Goal: Use online tool/utility: Utilize a website feature to perform a specific function

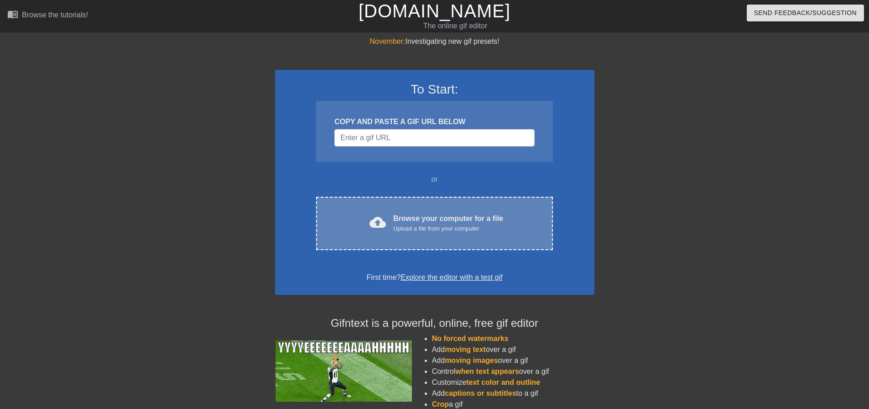
click at [411, 236] on div "cloud_upload Browse your computer for a file Upload a file from your computer C…" at bounding box center [434, 223] width 236 height 53
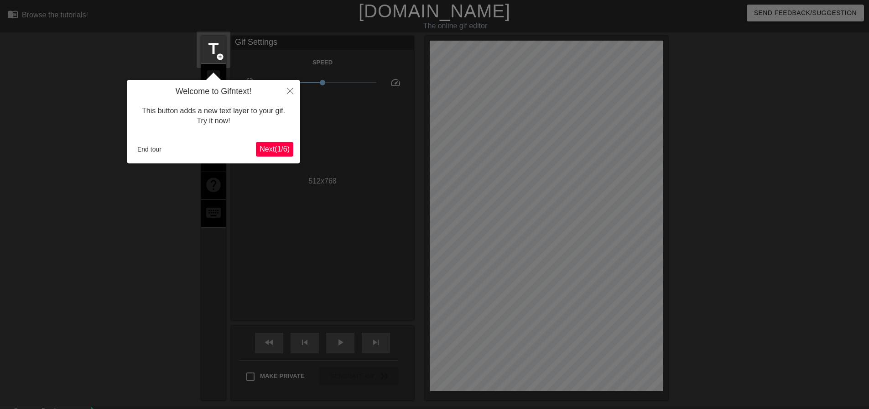
scroll to position [22, 0]
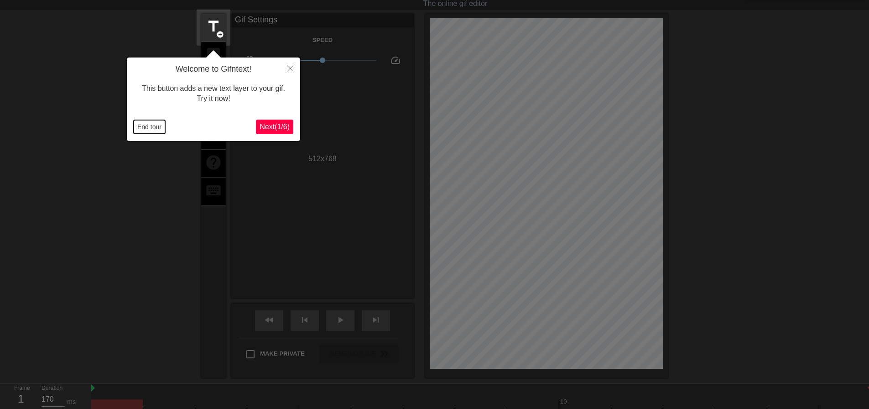
click at [154, 125] on button "End tour" at bounding box center [149, 127] width 31 height 14
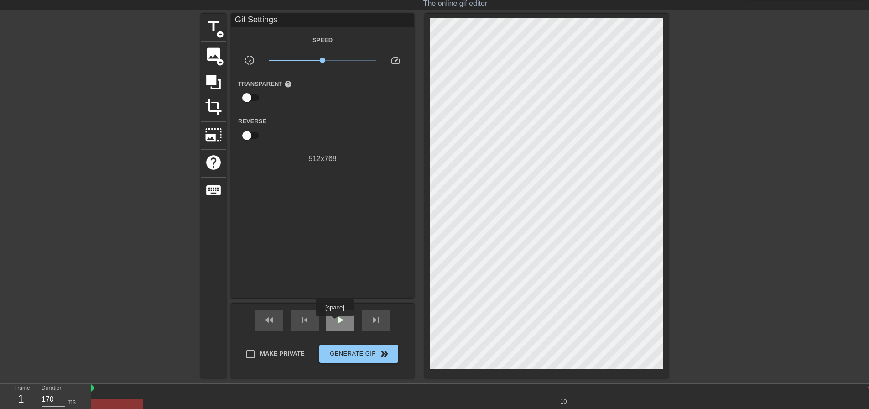
click at [335, 322] on div "play_arrow" at bounding box center [340, 320] width 28 height 21
click at [335, 322] on div "pause" at bounding box center [340, 320] width 28 height 21
click at [335, 322] on div "play_arrow" at bounding box center [340, 320] width 28 height 21
click at [335, 322] on div "pause" at bounding box center [340, 320] width 28 height 21
drag, startPoint x: 215, startPoint y: 402, endPoint x: 87, endPoint y: 408, distance: 128.4
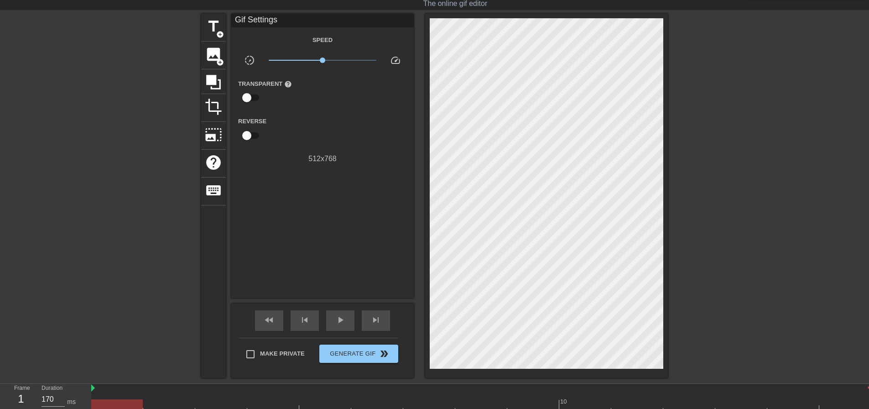
click at [87, 408] on div "Frame 1 Duration 170 ms 10" at bounding box center [434, 397] width 869 height 27
click at [208, 27] on span "title" at bounding box center [213, 26] width 17 height 17
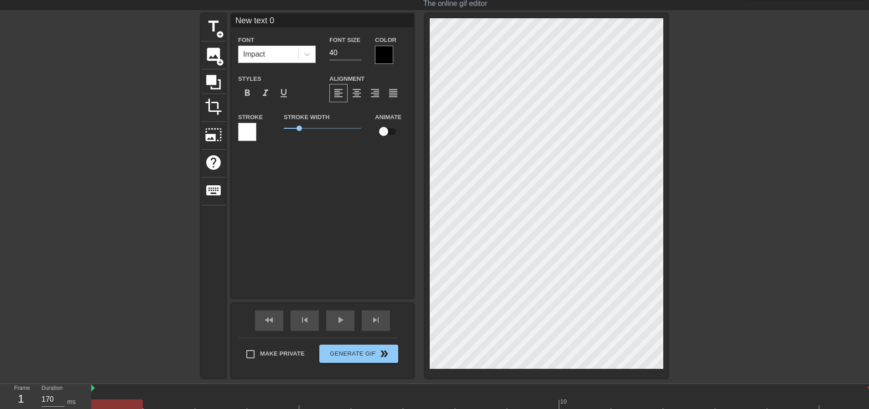
click at [278, 17] on input "New text 0" at bounding box center [322, 21] width 183 height 14
drag, startPoint x: 278, startPoint y: 17, endPoint x: 200, endPoint y: 16, distance: 78.5
click at [200, 16] on div "title add_circle image add_circle crop photo_size_select_large help keyboard [P…" at bounding box center [434, 196] width 869 height 364
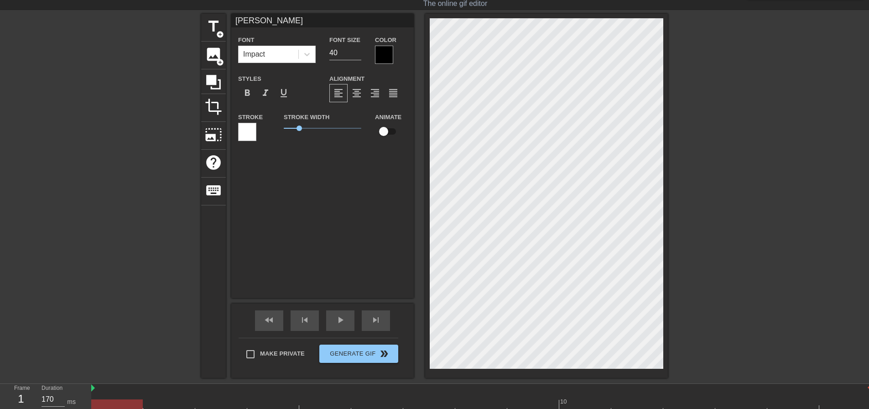
type input "[PERSON_NAME]"
paste input "รαɱαɳƭɦα"
type input "รαɱαɳƭɦα"
click at [282, 98] on span "format_underline" at bounding box center [283, 93] width 11 height 11
click at [281, 94] on span "format_underline" at bounding box center [283, 93] width 11 height 11
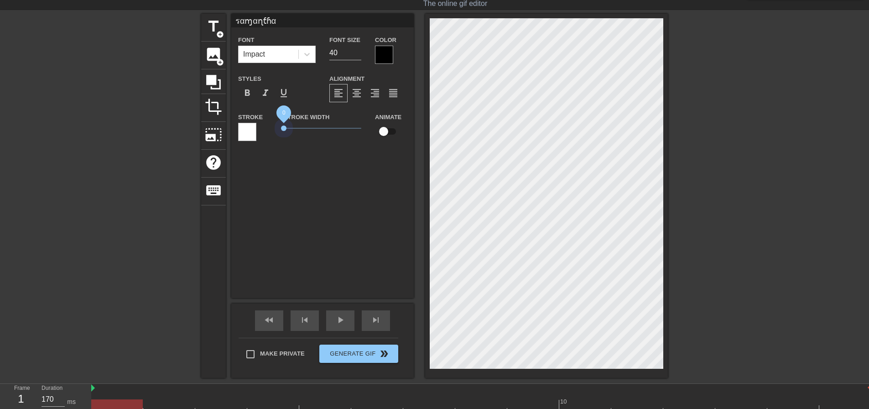
drag, startPoint x: 301, startPoint y: 128, endPoint x: 262, endPoint y: 131, distance: 38.5
click at [262, 131] on div "Stroke Stroke Width 0 Animate" at bounding box center [322, 130] width 183 height 38
click at [384, 48] on div at bounding box center [384, 55] width 18 height 18
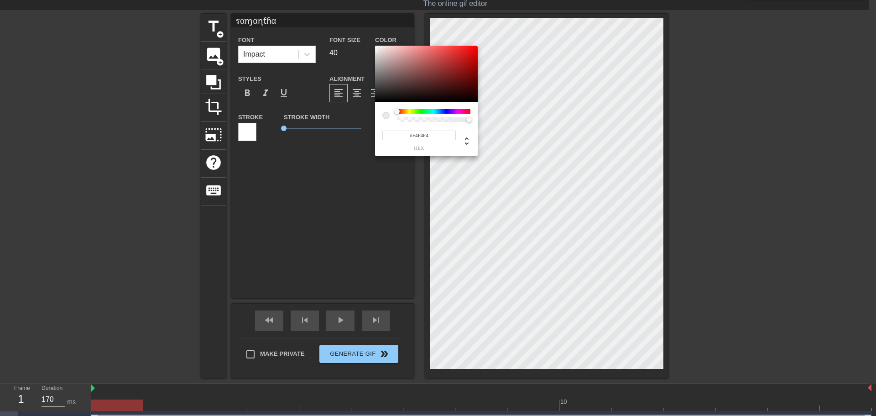
type input "#FFFFFF"
drag, startPoint x: 375, startPoint y: 100, endPoint x: 373, endPoint y: 29, distance: 70.8
click at [373, 28] on div "#FFFFFF hex" at bounding box center [438, 208] width 876 height 416
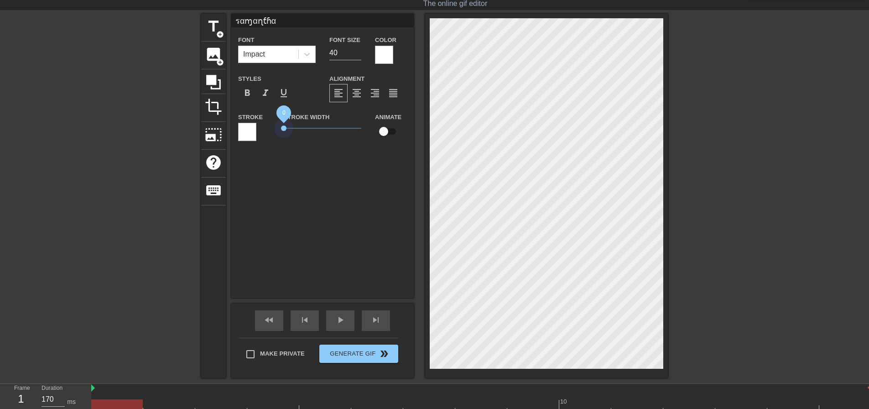
drag, startPoint x: 283, startPoint y: 128, endPoint x: 277, endPoint y: 128, distance: 6.9
click at [277, 127] on div "Stroke Stroke Width 0 Animate" at bounding box center [322, 130] width 183 height 38
click at [247, 132] on div at bounding box center [247, 132] width 18 height 18
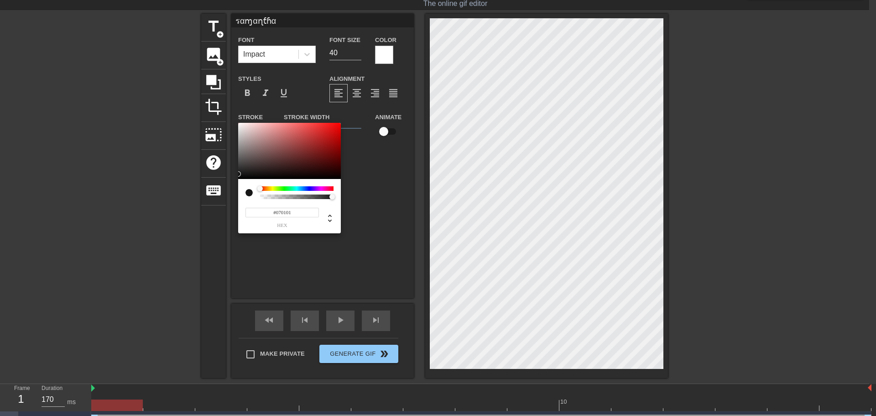
type input "#000000"
drag, startPoint x: 242, startPoint y: 172, endPoint x: 233, endPoint y: 191, distance: 21.2
click at [233, 191] on div "#000000 hex" at bounding box center [438, 208] width 876 height 416
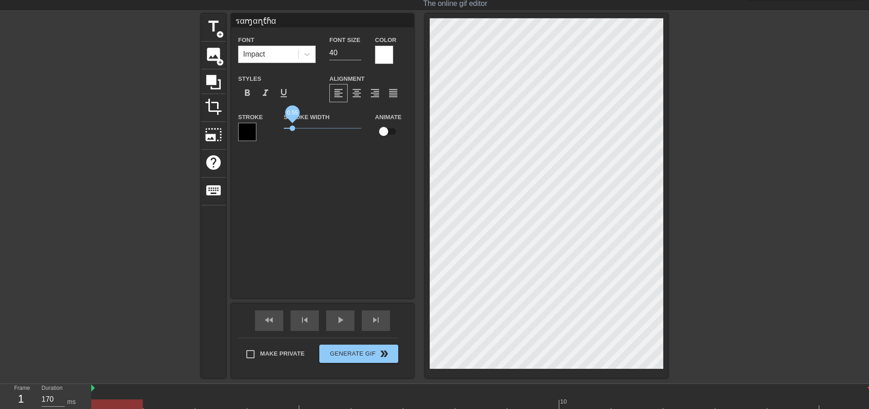
drag, startPoint x: 283, startPoint y: 126, endPoint x: 292, endPoint y: 122, distance: 9.8
click at [292, 125] on span "0.55" at bounding box center [292, 127] width 5 height 5
click at [306, 201] on div "รαɱαɳƭɦα Font Impact Font Size 40 Color Styles format_bold format_italic format…" at bounding box center [322, 156] width 183 height 284
click at [297, 129] on span "0.8" at bounding box center [295, 127] width 5 height 5
click at [328, 213] on div "รαɱαɳƭɦα Font Impact Font Size 40 Color Styles format_bold format_italic format…" at bounding box center [322, 156] width 183 height 284
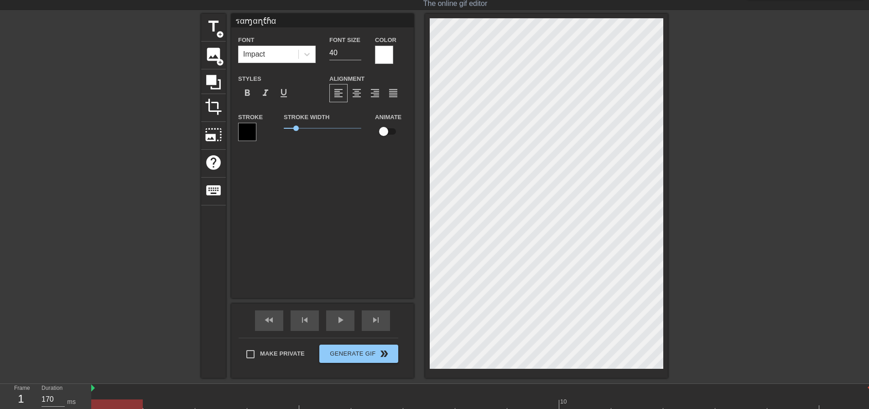
click at [400, 211] on div "รαɱαɳƭɦα Font Impact Font Size 40 Color Styles format_bold format_italic format…" at bounding box center [322, 156] width 183 height 284
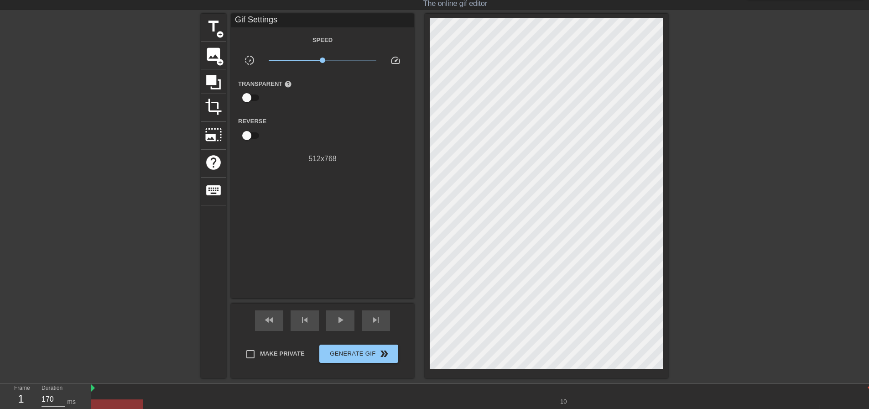
click at [791, 247] on div at bounding box center [747, 151] width 137 height 274
click at [209, 24] on span "title" at bounding box center [213, 26] width 17 height 17
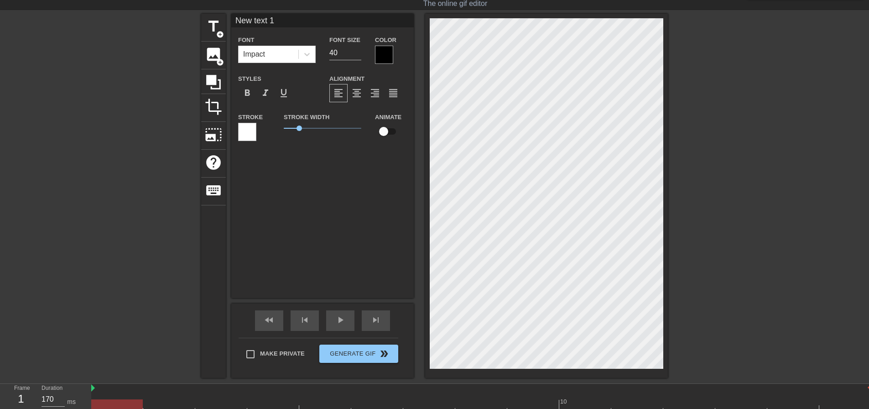
drag, startPoint x: 296, startPoint y: 21, endPoint x: 157, endPoint y: 16, distance: 138.4
click at [157, 16] on div "title add_circle image add_circle crop photo_size_select_large help keyboard Ne…" at bounding box center [434, 196] width 869 height 364
paste input "Ачап [PERSON_NAME]"
paste input "αყαɳ φ"
type input "Ачап φ"
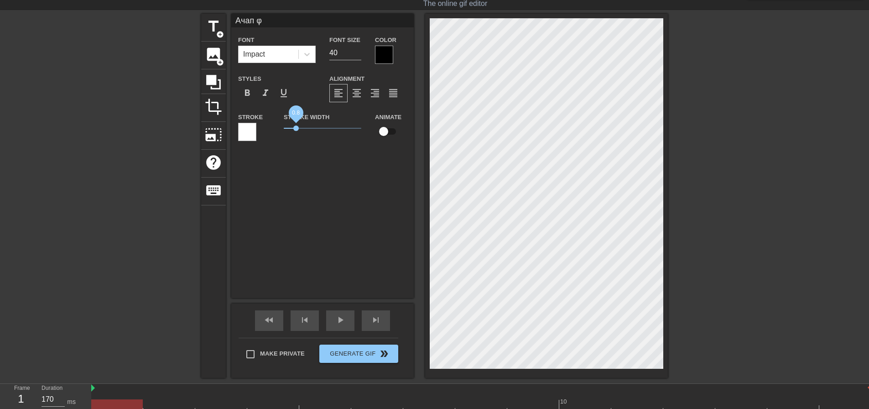
click at [297, 127] on span "0.8" at bounding box center [295, 127] width 5 height 5
click at [247, 137] on div at bounding box center [247, 132] width 18 height 18
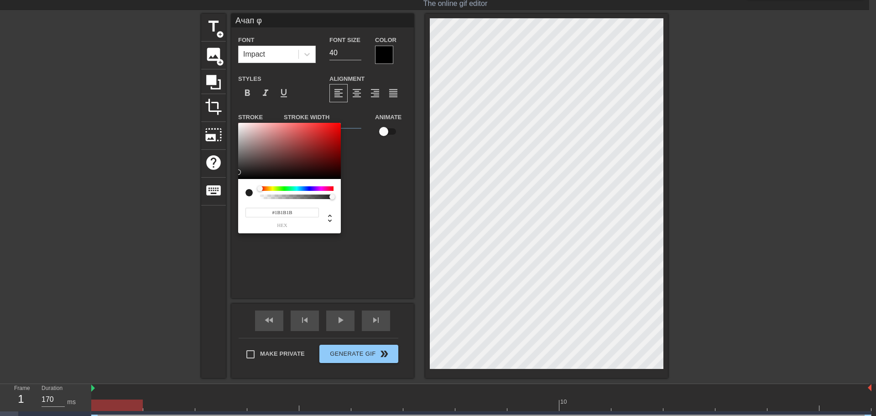
type input "#000000"
drag, startPoint x: 241, startPoint y: 172, endPoint x: 303, endPoint y: 199, distance: 67.8
click at [234, 191] on div "#000000 hex" at bounding box center [438, 208] width 876 height 416
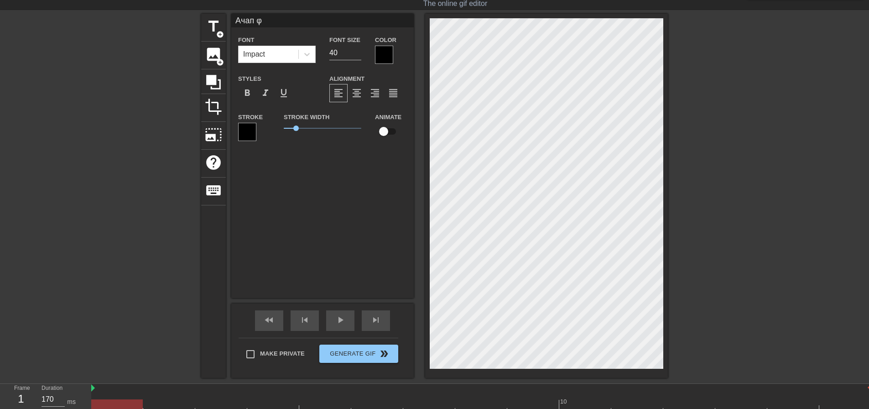
click at [391, 52] on div at bounding box center [384, 55] width 18 height 18
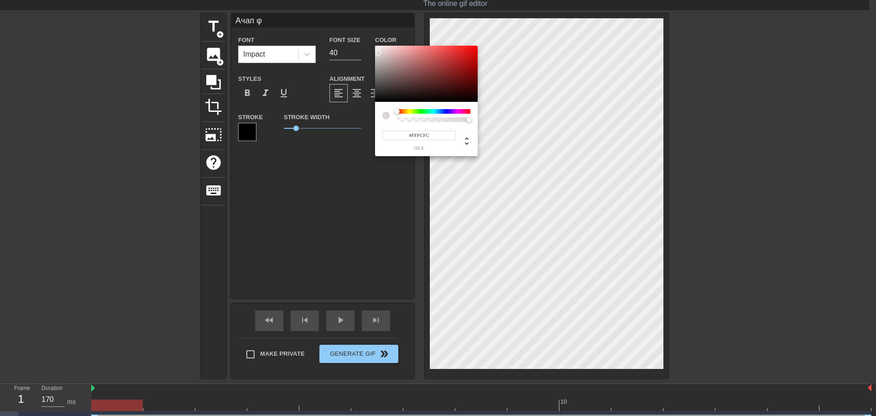
type input "#FFFFFF"
drag, startPoint x: 392, startPoint y: 89, endPoint x: 372, endPoint y: 33, distance: 59.8
click at [372, 33] on div "#FFFFFF hex" at bounding box center [438, 208] width 876 height 416
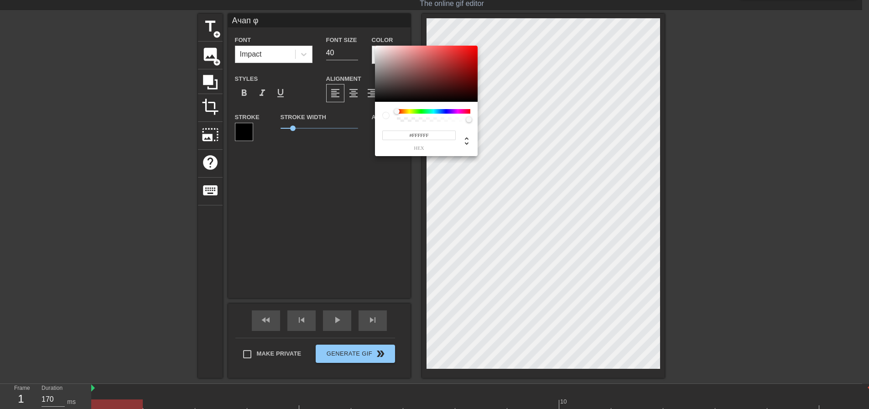
drag, startPoint x: 345, startPoint y: 221, endPoint x: 349, endPoint y: 221, distance: 4.6
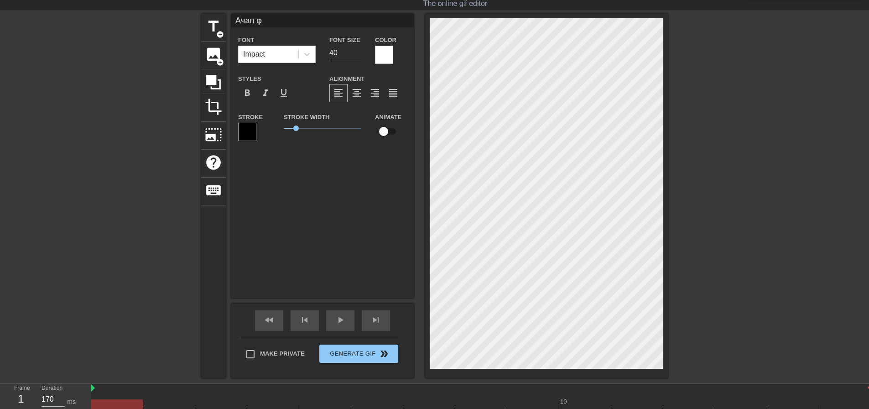
click at [690, 247] on div at bounding box center [747, 151] width 137 height 274
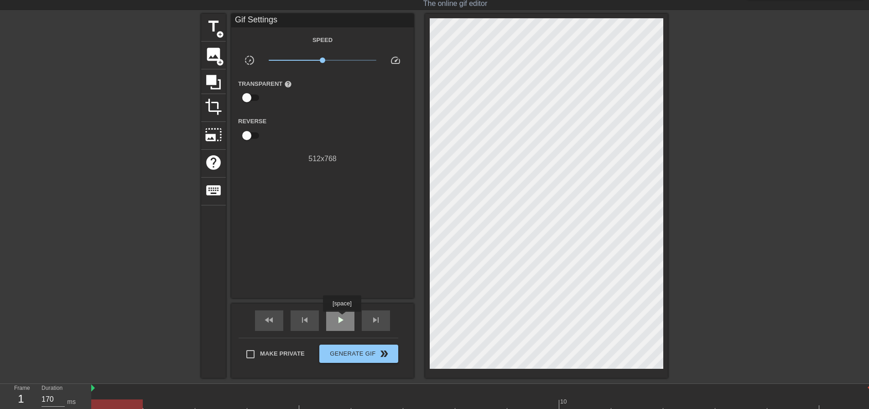
click at [342, 318] on span "play_arrow" at bounding box center [340, 319] width 11 height 11
click at [342, 318] on span "pause" at bounding box center [340, 319] width 11 height 11
drag, startPoint x: 173, startPoint y: 405, endPoint x: 31, endPoint y: 395, distance: 142.3
click at [131, 235] on div at bounding box center [121, 151] width 137 height 274
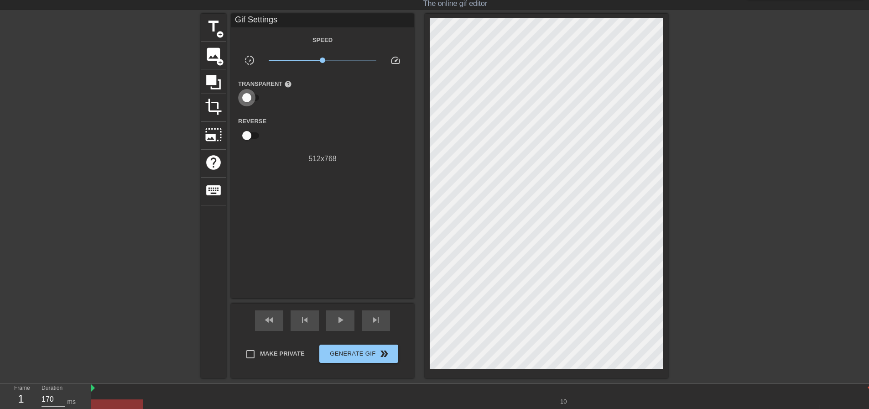
click at [253, 97] on input "checkbox" at bounding box center [247, 97] width 52 height 17
checkbox input "true"
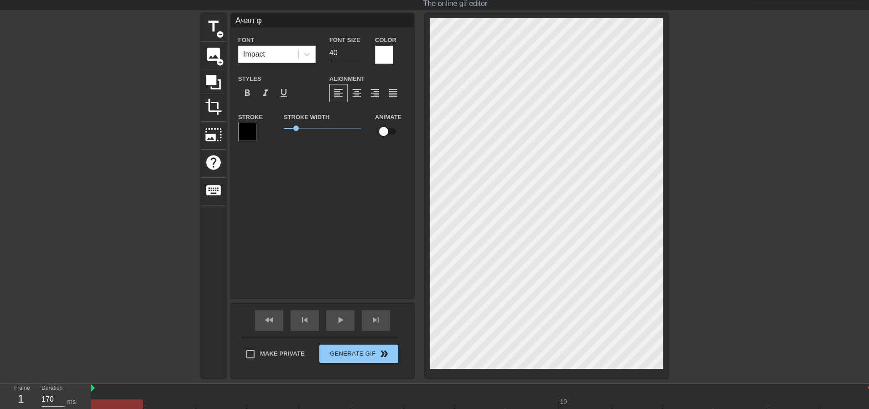
click at [367, 260] on div "Ачап φ Font Impact Font Size 40 Color Styles format_bold format_italic format_u…" at bounding box center [322, 156] width 183 height 284
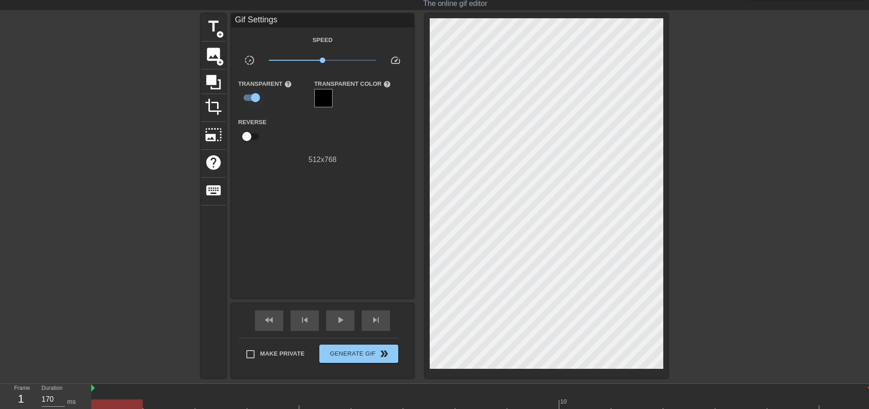
click at [258, 99] on input "checkbox" at bounding box center [256, 97] width 52 height 17
checkbox input "false"
click at [207, 193] on span "keyboard" at bounding box center [213, 190] width 17 height 17
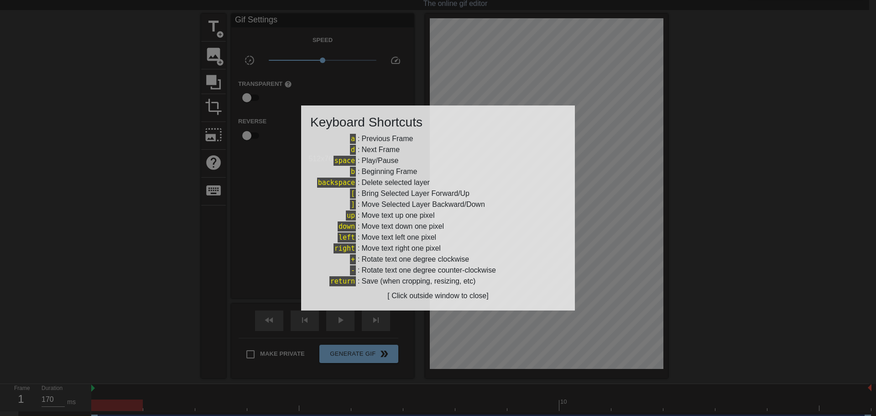
click at [238, 184] on div at bounding box center [438, 208] width 876 height 416
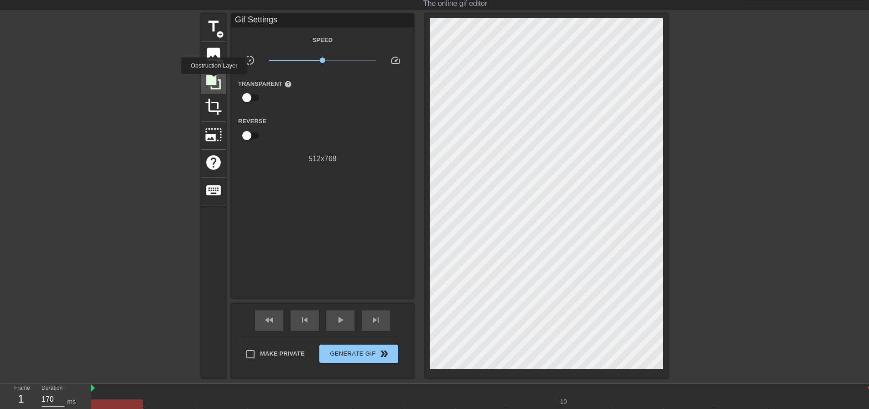
click at [214, 80] on icon at bounding box center [213, 82] width 15 height 15
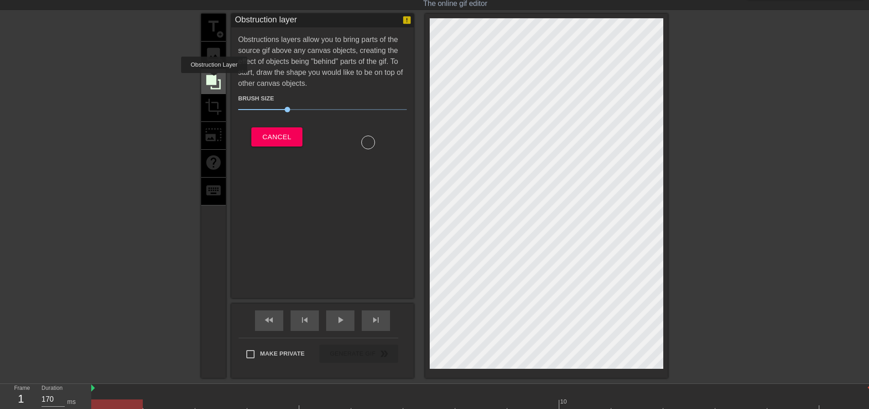
click at [214, 79] on icon at bounding box center [213, 82] width 15 height 15
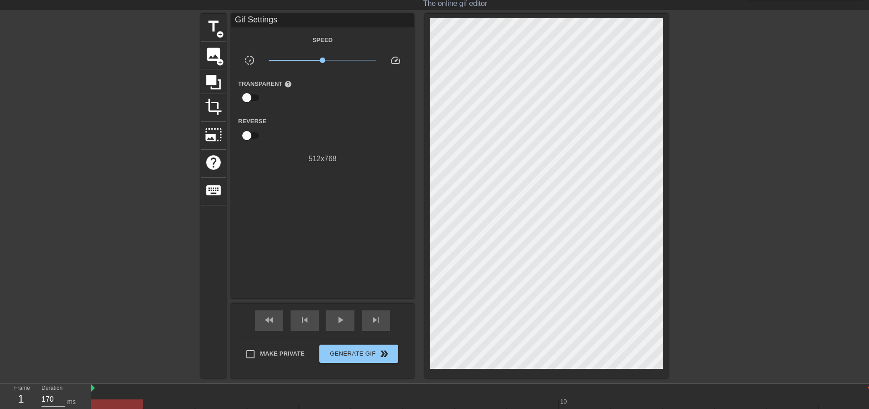
click at [278, 20] on div "Gif Settings" at bounding box center [322, 21] width 183 height 14
click at [226, 35] on div "title add_circle image add_circle crop photo_size_select_large help keyboard Gi…" at bounding box center [434, 196] width 467 height 364
drag, startPoint x: 218, startPoint y: 30, endPoint x: 225, endPoint y: 31, distance: 7.4
click at [218, 30] on div "title add_circle" at bounding box center [213, 28] width 25 height 28
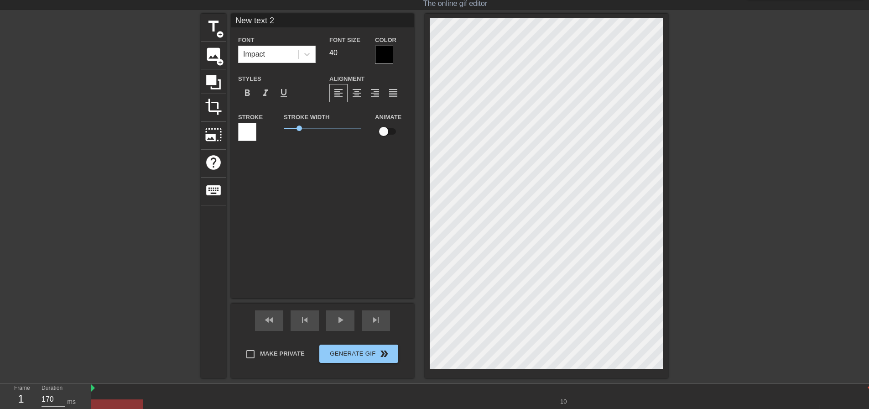
click at [299, 20] on input "New text 2" at bounding box center [322, 21] width 183 height 14
paste input "ꜰᴏʀᴇᴠᴇʀᴛᴏɢᴇᴛʜᴇʀ"
type input "ꜰᴏʀᴇᴠᴇʀᴛᴏɢᴇᴛʜᴇʀ"
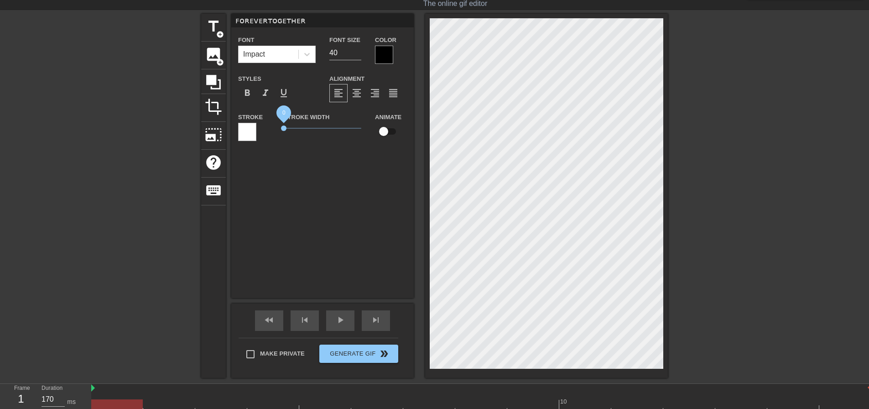
drag, startPoint x: 301, startPoint y: 127, endPoint x: 318, endPoint y: 99, distance: 33.2
click at [271, 126] on div "Stroke Stroke Width 0 Animate" at bounding box center [322, 130] width 183 height 38
click at [387, 52] on div at bounding box center [384, 55] width 18 height 18
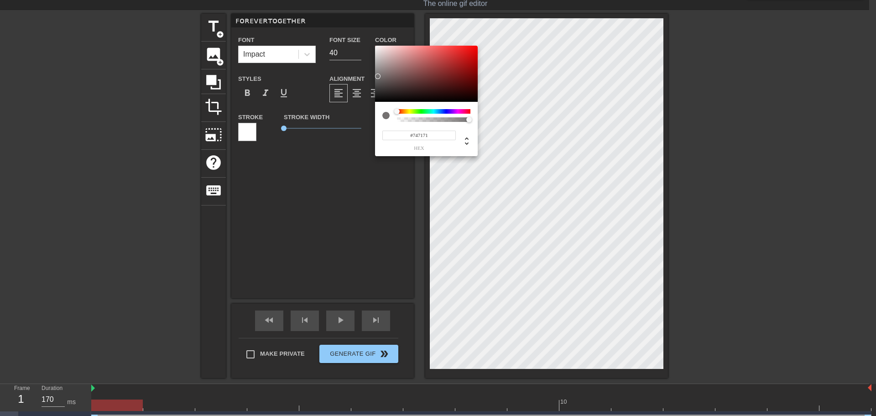
type input "#706D6D"
drag, startPoint x: 384, startPoint y: 82, endPoint x: 382, endPoint y: 68, distance: 13.9
click at [378, 77] on div at bounding box center [426, 74] width 103 height 57
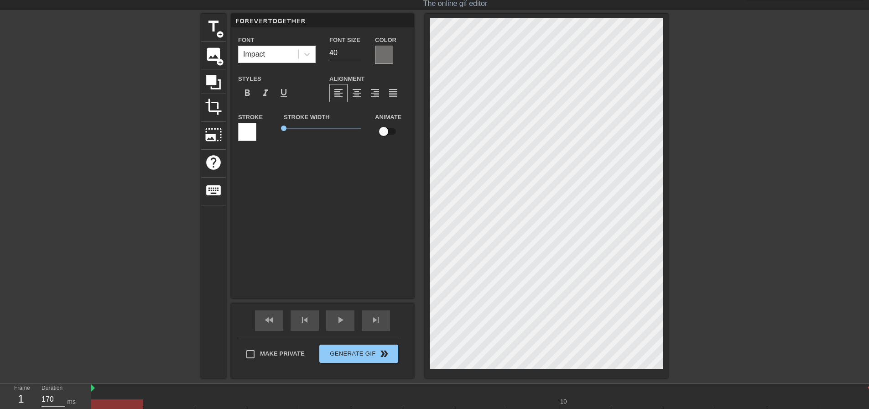
click at [323, 16] on input "ꜰᴏʀᴇᴠᴇʀᴛᴏɢᴇᴛʜᴇʀ" at bounding box center [322, 21] width 183 height 14
paste input "ꜰᴏʀᴇᴠᴇʀᴛᴏɢᴇᴛʜᴇʀ"
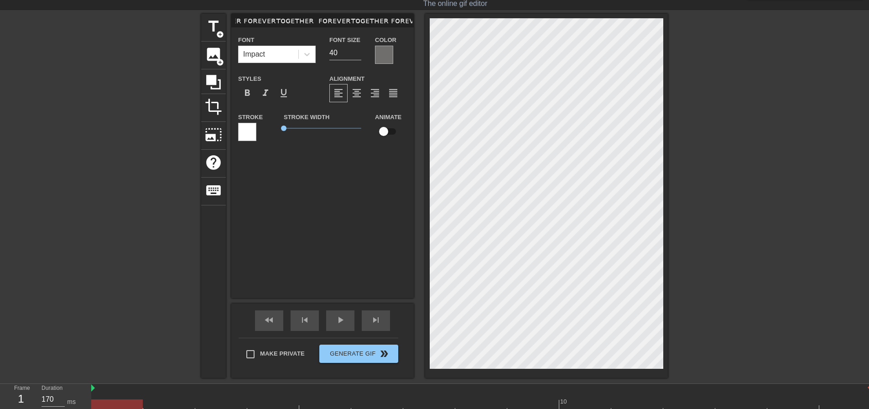
scroll to position [0, 67]
paste input "ꜰᴏʀᴇᴠᴇʀᴛᴏɢᴇᴛʜᴇʀ"
type input "ꜰᴏʀᴇᴠᴇʀᴛᴏɢᴇᴛʜᴇʀ ꜰᴏʀᴇᴠᴇʀᴛᴏɢᴇᴛʜᴇʀ ꜰᴏʀᴇᴠᴇʀᴛᴏɢᴇᴛʜᴇʀ ꜰᴏʀᴇᴠᴇʀᴛᴏɢᴇᴛʜᴇʀ ꜰᴏʀᴇᴠᴇʀᴛᴏɢᴇᴛʜᴇʀ"
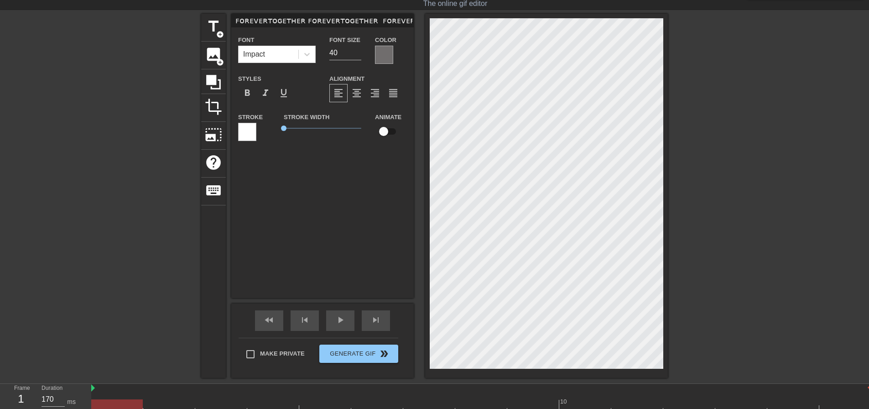
click at [355, 22] on input "ꜰᴏʀᴇᴠᴇʀᴛᴏɢᴇᴛʜᴇʀ ꜰᴏʀᴇᴠᴇʀᴛᴏɢᴇᴛʜᴇʀ ꜰᴏʀᴇᴠᴇʀᴛᴏɢᴇᴛʜᴇʀ ꜰᴏʀᴇᴠᴇʀᴛᴏɢᴇᴛʜᴇʀ ꜰᴏʀᴇᴠᴇʀᴛᴏɢᴇᴛʜᴇʀ" at bounding box center [322, 21] width 183 height 14
type input "ꜰᴏʀᴇᴠᴇʀᴛᴏɢᴇᴛʜᴇʀ ꜰᴏʀᴇᴠᴇʀᴛᴏɢᴇᴛʜᴇʀ ꜰᴏʀᴇᴠᴇʀᴛᴏɢᴇᴛʜᴇʀ ꜰᴏʀᴇᴠᴇʀᴛᴏɢᴇᴛʜᴇʀ ꜰᴏʀᴇᴠᴇʀᴛᴏɢᴇᴛʜᴇʀ"
click at [383, 190] on div "ꜰᴏʀᴇᴠᴇʀᴛᴏɢᴇᴛʜᴇʀ ꜰᴏʀᴇᴠᴇʀᴛᴏɢᴇᴛʜᴇʀ ꜰᴏʀᴇᴠᴇʀᴛᴏɢᴇᴛʜᴇʀ ꜰᴏʀᴇᴠᴇʀᴛᴏɢᴇᴛʜᴇʀ ꜰᴏʀᴇᴠᴇʀᴛᴏɢᴇᴛʜᴇʀ…" at bounding box center [322, 156] width 183 height 284
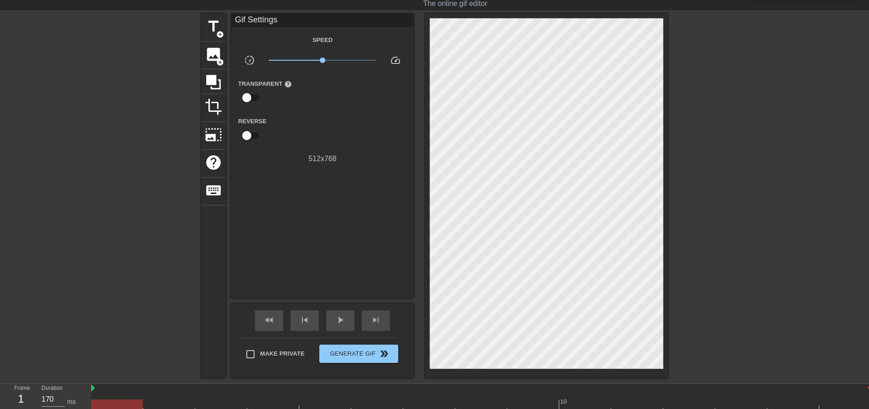
click at [493, 17] on div at bounding box center [546, 196] width 243 height 364
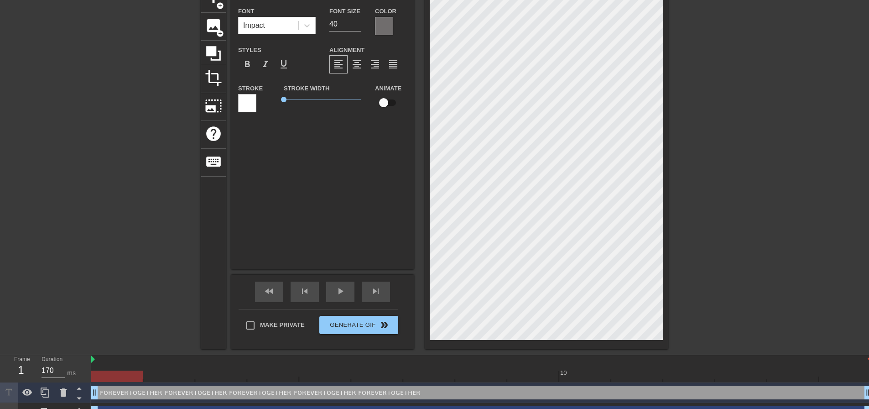
scroll to position [0, 0]
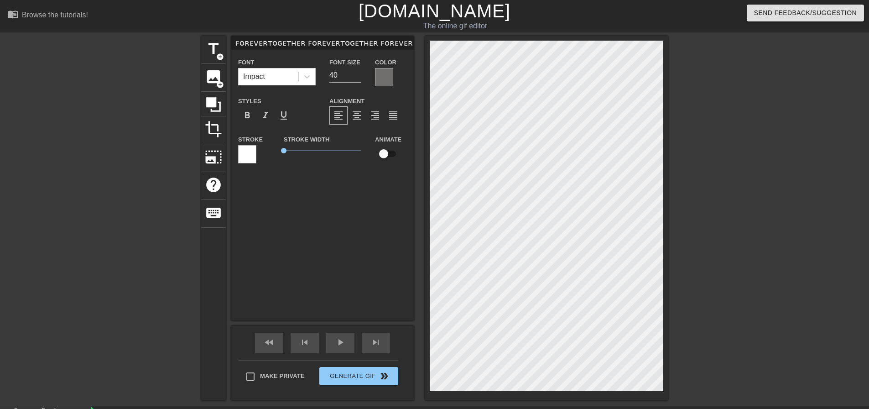
type input "Ачап φ"
click at [744, 184] on div at bounding box center [747, 173] width 137 height 274
click at [329, 44] on input "ꜰᴏʀᴇᴠᴇʀᴛᴏɢᴇᴛʜᴇʀ ꜰᴏʀᴇᴠᴇʀᴛᴏɢᴇᴛʜᴇʀ ꜰᴏʀᴇᴠᴇʀᴛᴏɢᴇᴛʜᴇʀ ꜰᴏʀᴇᴠᴇʀᴛᴏɢᴇᴛʜᴇʀ ꜰᴏʀᴇᴠᴇʀᴛᴏɢᴇᴛʜᴇʀ" at bounding box center [322, 43] width 183 height 14
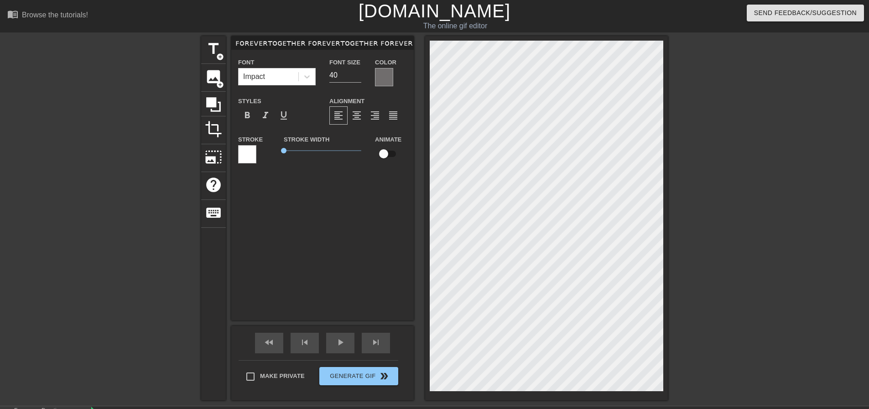
click at [371, 218] on div "ꜰᴏʀᴇᴠᴇʀᴛᴏɢᴇᴛʜᴇʀ ꜰᴏʀᴇᴠᴇʀᴛᴏɢᴇᴛʜᴇʀ ꜰᴏʀᴇᴠᴇʀᴛᴏɢᴇᴛʜᴇʀ ꜰᴏʀᴇᴠᴇʀᴛᴏɢᴇᴛʜᴇʀ ꜰᴏʀᴇᴠᴇʀᴛᴏɢᴇᴛʜᴇʀ…" at bounding box center [322, 178] width 183 height 284
click at [389, 275] on div "ꜰᴏʀᴇᴠᴇʀᴛᴏɢᴇᴛʜᴇʀ ꜰᴏʀᴇᴠᴇʀᴛᴏɢᴇᴛʜᴇʀ ꜰᴏʀᴇᴠᴇʀᴛᴏɢᴇᴛʜᴇʀ ꜰᴏʀᴇᴠᴇʀᴛᴏɢᴇᴛʜᴇʀ ꜰᴏʀᴇᴠᴇʀᴛᴏɢᴇᴛʜᴇʀ…" at bounding box center [322, 178] width 183 height 284
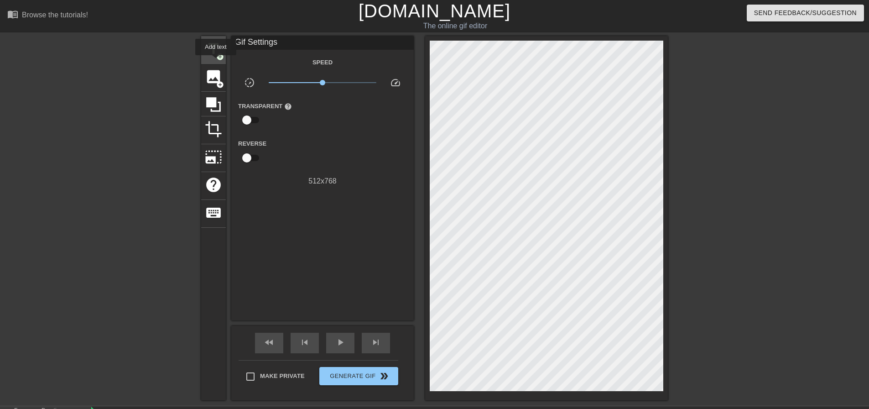
drag, startPoint x: 216, startPoint y: 62, endPoint x: 214, endPoint y: 55, distance: 6.8
click at [216, 61] on div "title add_circle" at bounding box center [213, 50] width 25 height 28
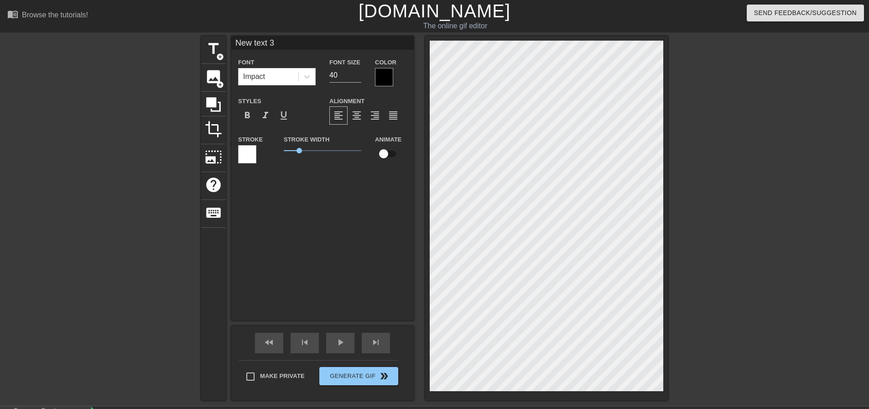
click at [303, 42] on input "New text 3" at bounding box center [322, 43] width 183 height 14
paste input "ꜰᴏʀᴇᴠᴇʀᴛᴏɢᴇᴛʜᴇʀ ꜰᴏʀᴇᴠᴇʀᴛᴏɢᴇᴛʜᴇʀ ꜰᴏʀᴇᴠᴇʀᴛᴏɢᴇᴛʜᴇʀ ꜰᴏʀᴇᴠᴇʀᴛᴏɢᴇᴛʜᴇʀ ꜰᴏʀᴇᴠᴇʀᴛᴏɢᴇᴛʜᴇʀ"
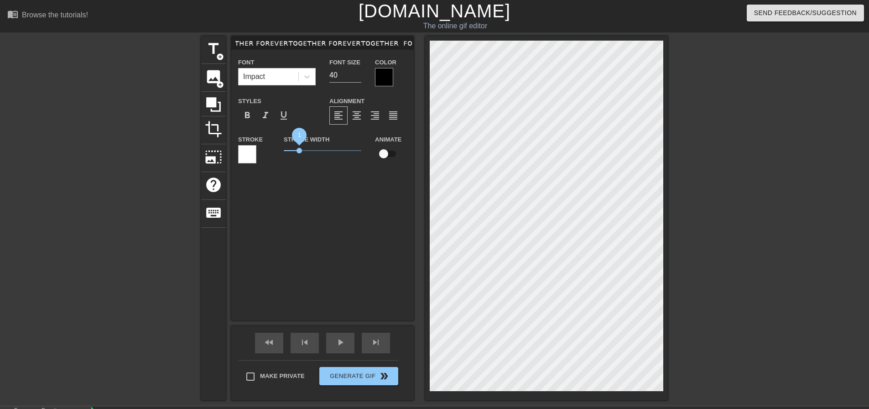
type input "ꜰᴏʀᴇᴠᴇʀᴛᴏɢᴇᴛʜᴇʀ ꜰᴏʀᴇᴠᴇʀᴛᴏɢᴇᴛʜᴇʀ ꜰᴏʀᴇᴠᴇʀᴛᴏɢᴇᴛʜᴇʀ ꜰᴏʀᴇᴠᴇʀᴛᴏɢᴇᴛʜᴇʀ ꜰᴏʀᴇᴠᴇʀᴛᴏɢᴇᴛʜᴇʀ"
drag, startPoint x: 298, startPoint y: 149, endPoint x: 268, endPoint y: 150, distance: 30.2
click at [267, 150] on div "Stroke Stroke Width 0 Animate" at bounding box center [322, 153] width 183 height 38
click at [389, 68] on div at bounding box center [384, 77] width 18 height 18
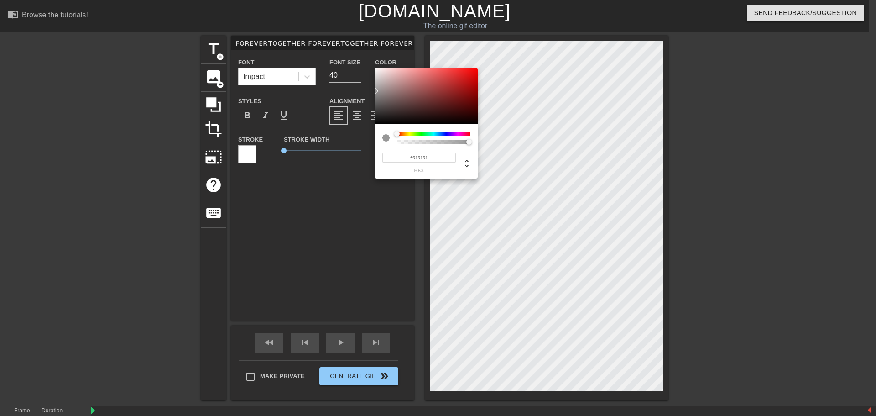
type input "#8F8F8F"
drag, startPoint x: 379, startPoint y: 87, endPoint x: 375, endPoint y: 93, distance: 7.0
click at [375, 93] on div at bounding box center [426, 96] width 103 height 57
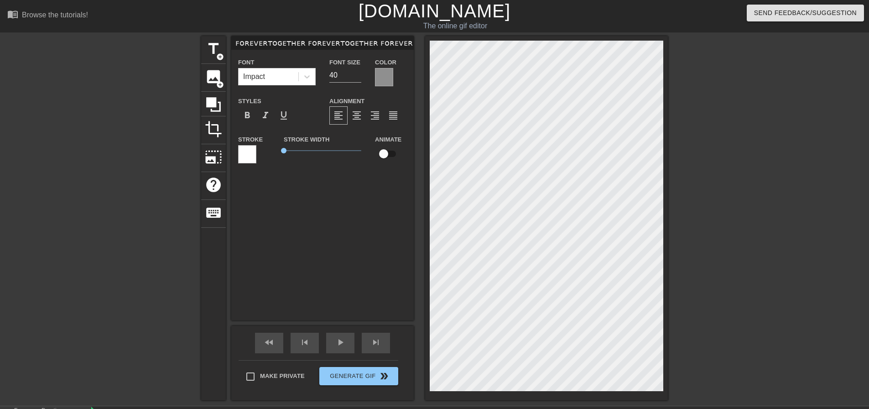
drag, startPoint x: 576, startPoint y: 214, endPoint x: 418, endPoint y: 246, distance: 161.0
click at [329, 239] on div "title add_circle image add_circle crop photo_size_select_large help keyboard ꜰᴏ…" at bounding box center [434, 218] width 467 height 364
click at [715, 106] on div at bounding box center [747, 173] width 137 height 274
click at [385, 75] on div at bounding box center [384, 77] width 18 height 18
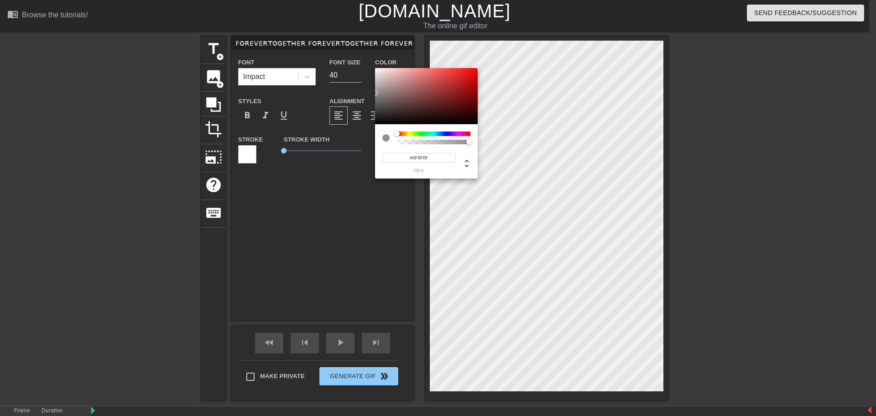
type input "143"
type input "0.35"
drag, startPoint x: 470, startPoint y: 141, endPoint x: 423, endPoint y: 144, distance: 47.1
click at [423, 144] on div at bounding box center [422, 141] width 5 height 5
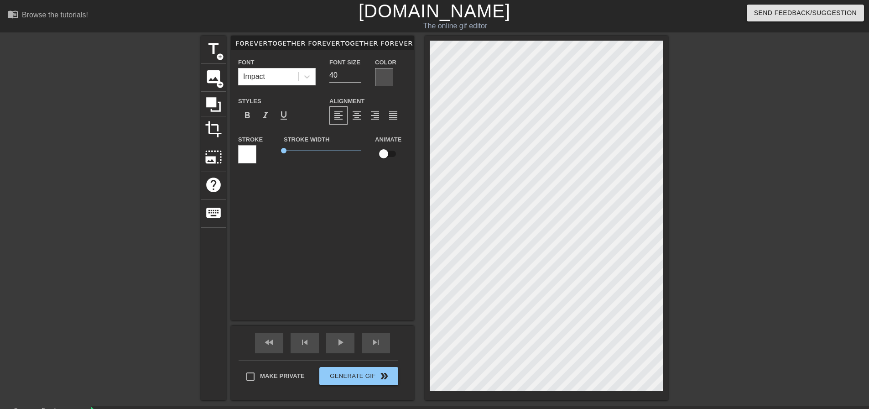
click at [389, 79] on div at bounding box center [384, 77] width 18 height 18
click at [380, 76] on div at bounding box center [384, 77] width 18 height 18
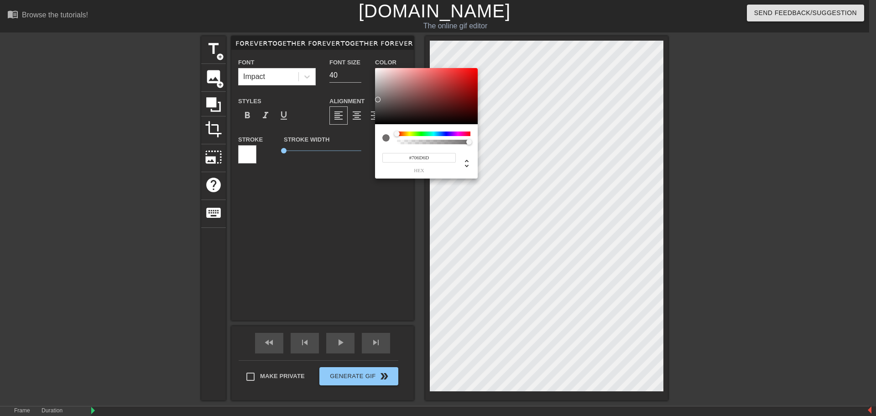
type input "112"
type input "0.89"
drag, startPoint x: 442, startPoint y: 142, endPoint x: 461, endPoint y: 147, distance: 20.4
click at [461, 147] on div "112 r 109 g 109 b 0.89 a" at bounding box center [426, 151] width 103 height 54
click at [472, 149] on div "112 r 109 g 109 b 0.89 a" at bounding box center [426, 151] width 103 height 54
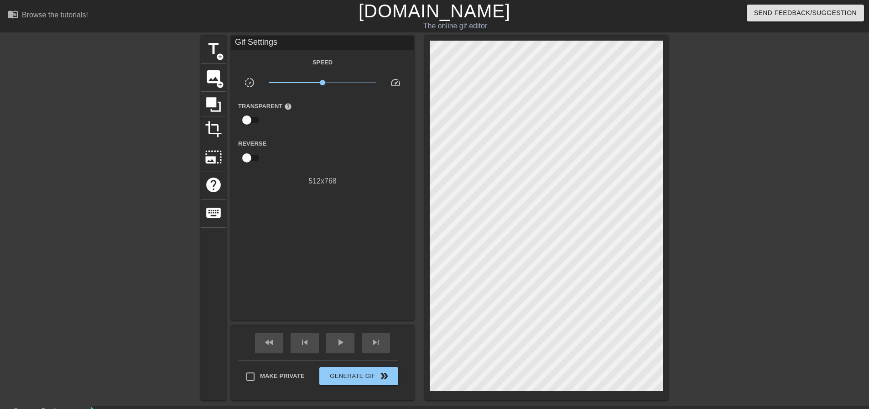
click at [201, 50] on div "title add_circle image add_circle crop photo_size_select_large help keyboard Gi…" at bounding box center [434, 218] width 869 height 364
click at [210, 48] on span "title" at bounding box center [213, 48] width 17 height 17
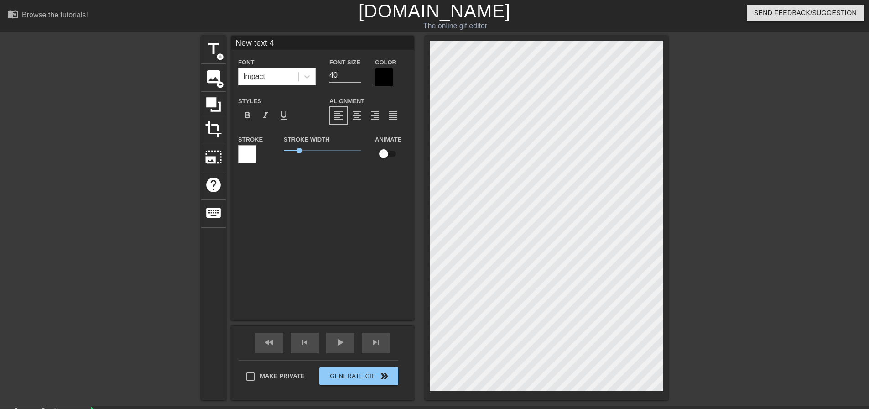
click at [308, 54] on div "New text 4 Font Impact Font Size 40 Color Styles format_bold format_italic form…" at bounding box center [322, 104] width 183 height 136
click at [297, 46] on input "New text 4" at bounding box center [322, 43] width 183 height 14
paste input "ꜰᴏʀᴇᴠᴇʀᴛᴏɢᴇᴛʜᴇʀ ꜰᴏʀᴇᴠᴇʀᴛᴏɢᴇᴛʜᴇʀ ꜰᴏʀᴇᴠᴇʀᴛᴏɢᴇᴛʜᴇʀ ꜰᴏʀᴇᴠᴇʀᴛᴏɢᴇᴛʜᴇʀ ꜰᴏʀᴇᴠᴇʀᴛᴏɢᴇᴛʜᴇʀ"
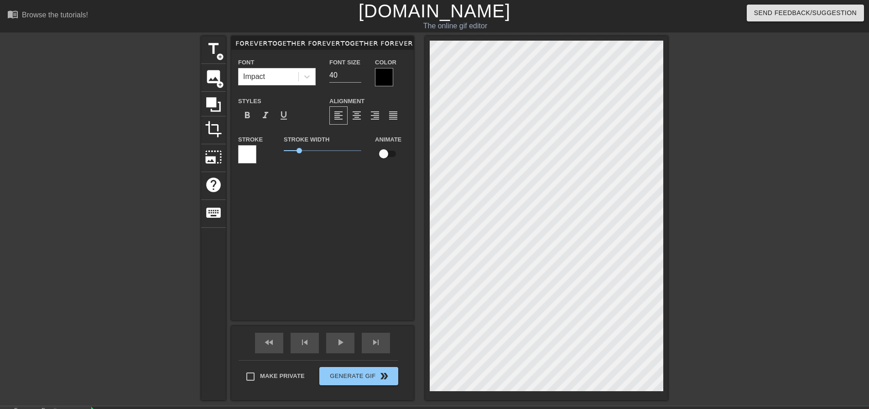
scroll to position [0, 125]
type input "ꜰᴏʀᴇᴠᴇʀᴛᴏɢᴇᴛʜᴇʀ ꜰᴏʀᴇᴠᴇʀᴛᴏɢᴇᴛʜᴇʀ ꜰᴏʀᴇᴠᴇʀᴛᴏɢᴇᴛʜᴇʀ ꜰᴏʀᴇᴠᴇʀᴛᴏɢᴇᴛʜᴇʀ ꜰᴏʀᴇᴠᴇʀᴛᴏɢᴇᴛʜᴇʀ"
drag, startPoint x: 300, startPoint y: 153, endPoint x: 274, endPoint y: 155, distance: 26.0
click at [274, 155] on div "Stroke Stroke Width 0 Animate" at bounding box center [322, 153] width 183 height 38
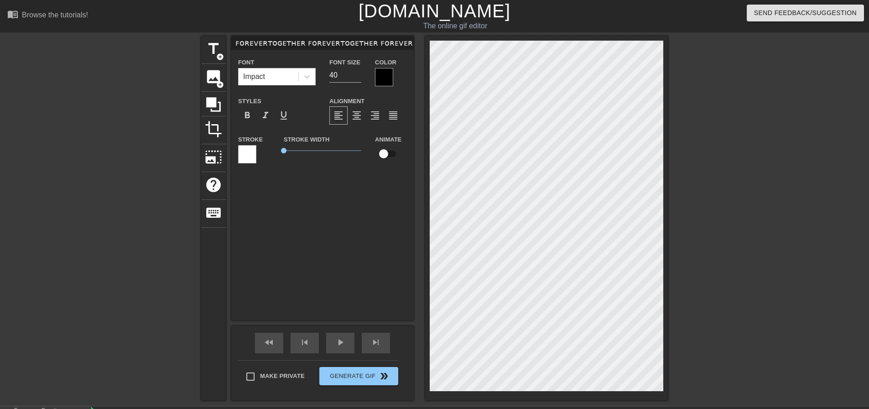
scroll to position [1, 9]
click at [711, 213] on div "title add_circle image add_circle crop photo_size_select_large help keyboard ꜰᴏ…" at bounding box center [434, 218] width 869 height 364
click at [351, 42] on input "ꜰᴏʀᴇᴠᴇʀᴛᴏɢᴇᴛʜᴇʀ ꜰᴏʀᴇᴠᴇʀᴛᴏɢᴇᴛʜᴇʀ ꜰᴏʀᴇᴠᴇʀᴛᴏɢᴇᴛʜᴇʀ ꜰᴏʀᴇᴠᴇʀᴛᴏɢᴇᴛʜᴇʀ ꜰᴏʀᴇᴠᴇʀᴛᴏɢᴇᴛʜᴇʀ" at bounding box center [322, 43] width 183 height 14
drag, startPoint x: 353, startPoint y: 43, endPoint x: 296, endPoint y: 42, distance: 57.1
click at [296, 42] on input "ꜰᴏʀᴇᴠᴇʀᴛᴏɢᴇᴛʜᴇʀ ꜰᴏʀᴇᴠᴇʀᴛᴏɢᴇᴛʜᴇʀ ꜰᴏʀᴇᴠᴇʀᴛᴏɢᴇᴛʜᴇʀ ꜰᴏʀᴇᴠᴇʀᴛᴏɢᴇᴛʜᴇʀ ꜰᴏʀᴇᴠᴇʀᴛᴏɢᴇᴛʜᴇʀ" at bounding box center [322, 43] width 183 height 14
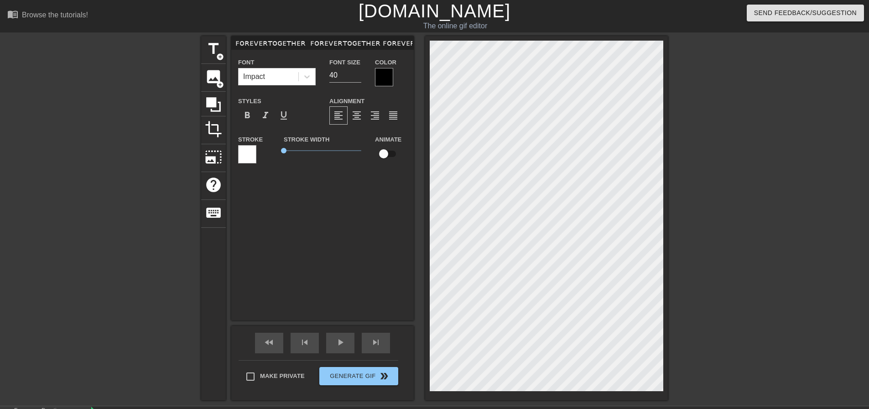
type input "ꜰᴏʀᴇᴠᴇʀᴛᴏɢᴇᴛʜᴇʀ ꜰᴏʀᴇᴠᴇʀᴛᴏɢᴇᴛʜᴇʀ ꜰᴏʀᴇᴠᴇʀᴛᴏɢᴇᴛʜᴇʀ ꜰᴏʀᴇᴠᴇʀᴛᴏɢᴇᴛʜᴇʀ"
click at [387, 83] on div at bounding box center [384, 77] width 18 height 18
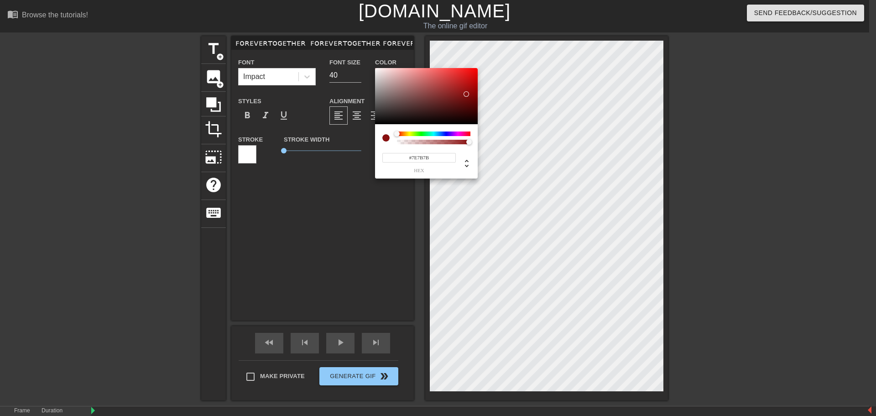
type input "#787474"
drag, startPoint x: 385, startPoint y: 98, endPoint x: 379, endPoint y: 98, distance: 6.0
click at [379, 98] on div at bounding box center [426, 96] width 103 height 57
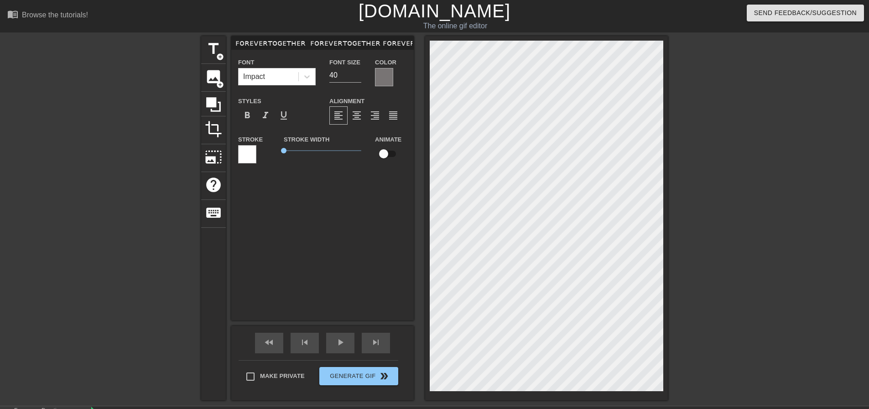
click at [385, 73] on div at bounding box center [384, 77] width 18 height 18
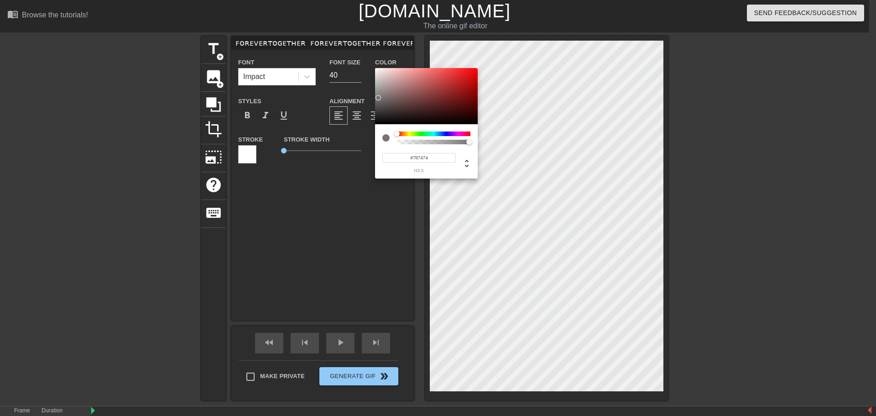
type input "120"
type input "0.62"
drag, startPoint x: 469, startPoint y: 143, endPoint x: 442, endPoint y: 146, distance: 27.1
click at [442, 146] on div "120 r 116 g 116 b 0.62 a" at bounding box center [426, 151] width 103 height 54
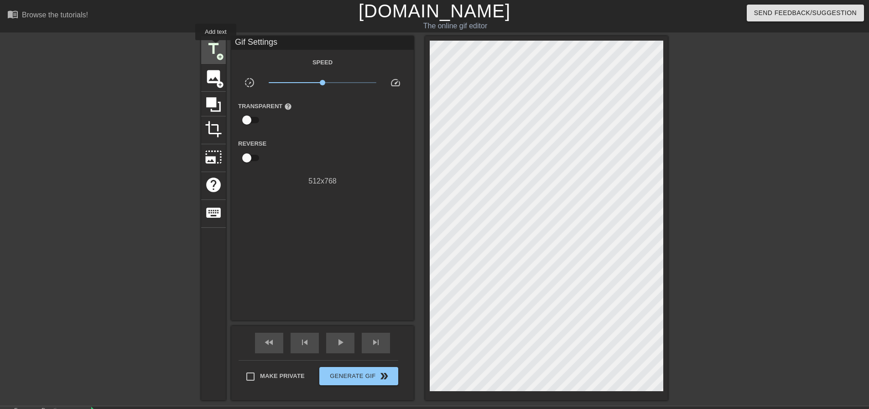
click at [216, 47] on span "title" at bounding box center [213, 48] width 17 height 17
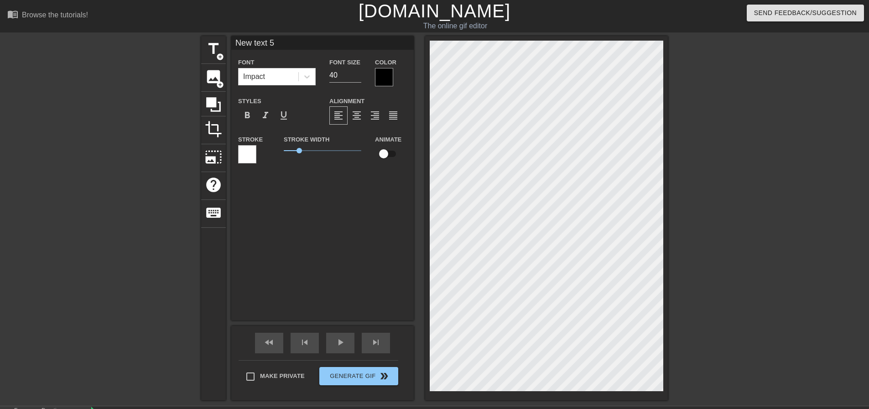
click at [316, 41] on input "New text 5" at bounding box center [322, 43] width 183 height 14
paste input "ꜰᴏʀᴇᴠᴇʀᴛᴏɢᴇᴛʜᴇʀ ꜰᴏʀᴇᴠᴇʀᴛᴏɢᴇᴛʜᴇʀ ꜰᴏʀᴇᴠᴇʀᴛᴏɢᴇᴛʜᴇʀ ꜰᴏʀᴇᴠᴇʀᴛᴏɢᴇᴛʜᴇʀ ꜰᴏʀᴇᴠᴇʀᴛᴏɢᴇᴛʜᴇʀ"
type input "ꜰᴏʀᴇᴠᴇʀᴛᴏɢᴇᴛʜᴇʀ ꜰᴏʀᴇᴠᴇʀᴛᴏɢᴇᴛʜᴇʀ ꜰᴏʀᴇᴠᴇʀᴛᴏɢᴇᴛʜᴇʀ ꜰᴏʀᴇᴠᴇʀᴛᴏɢᴇᴛʜᴇʀ ꜰᴏʀᴇᴠᴇʀᴛᴏɢᴇᴛʜᴇʀ"
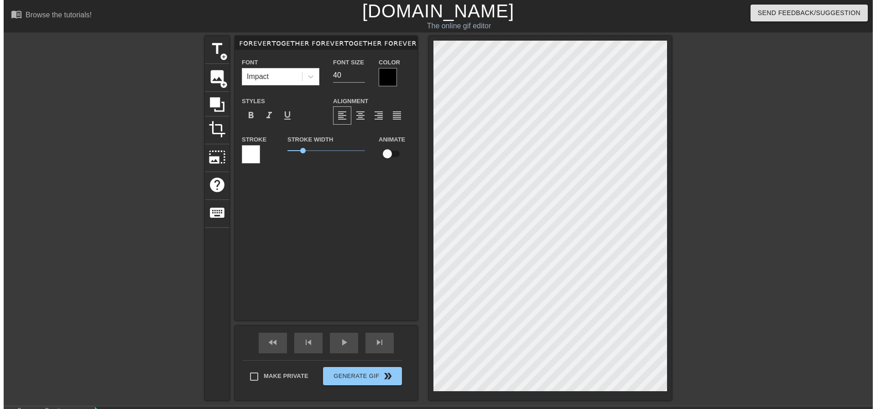
scroll to position [0, 125]
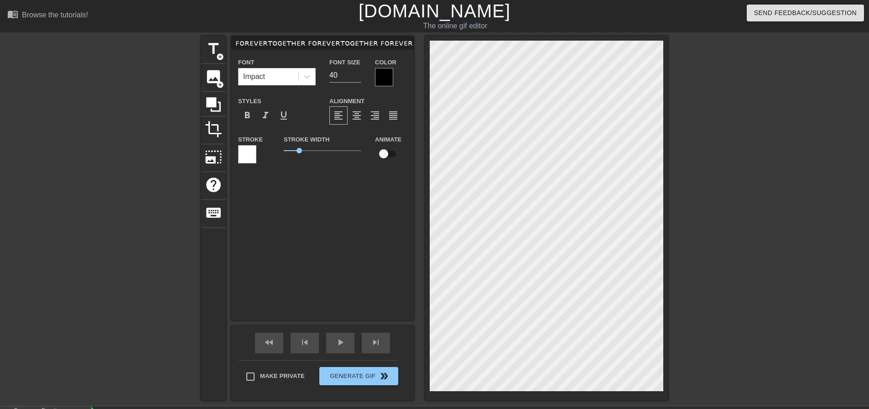
click at [340, 206] on div "title add_circle image add_circle crop photo_size_select_large help keyboard ꜰᴏ…" at bounding box center [434, 218] width 467 height 364
drag, startPoint x: 298, startPoint y: 150, endPoint x: 261, endPoint y: 153, distance: 38.0
click at [261, 153] on div "Stroke Stroke Width 0 Animate" at bounding box center [322, 153] width 183 height 38
click at [669, 382] on div "title add_circle image add_circle crop photo_size_select_large help keyboard ꜰᴏ…" at bounding box center [434, 218] width 869 height 364
click at [382, 71] on div at bounding box center [384, 77] width 18 height 18
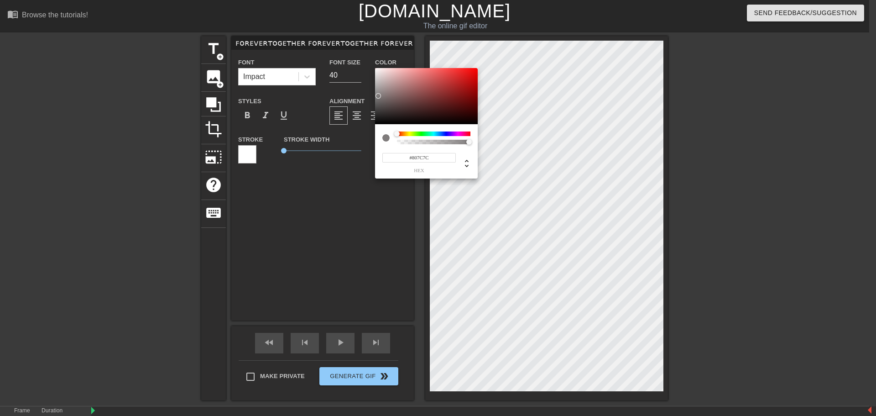
drag, startPoint x: 385, startPoint y: 91, endPoint x: 378, endPoint y: 96, distance: 8.2
click at [378, 96] on div at bounding box center [426, 96] width 103 height 57
type input "128"
type input "0.39"
drag, startPoint x: 454, startPoint y: 141, endPoint x: 426, endPoint y: 141, distance: 27.4
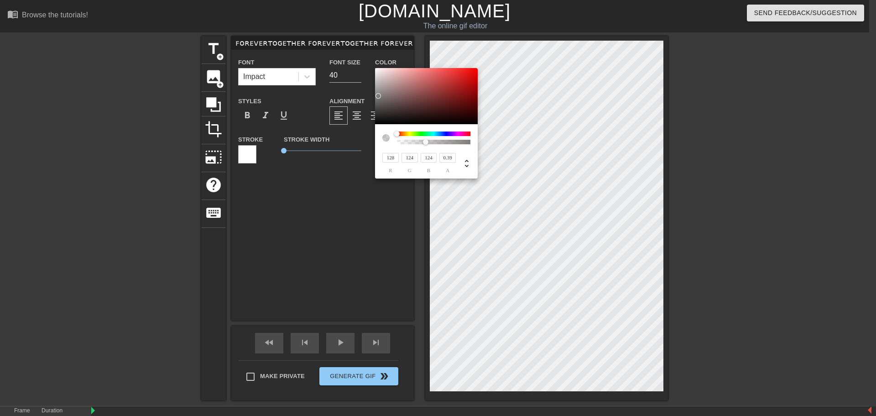
click at [426, 141] on div at bounding box center [433, 142] width 71 height 5
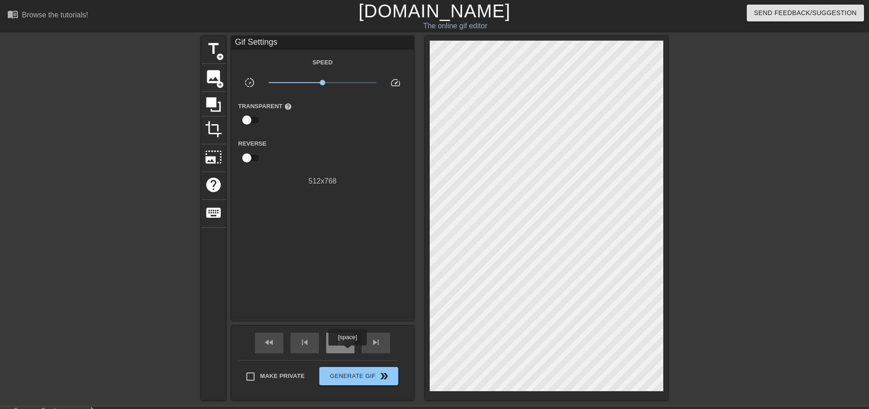
click at [347, 352] on div "play_arrow" at bounding box center [340, 343] width 28 height 21
click at [370, 378] on span "Generate Gif double_arrow" at bounding box center [359, 376] width 72 height 11
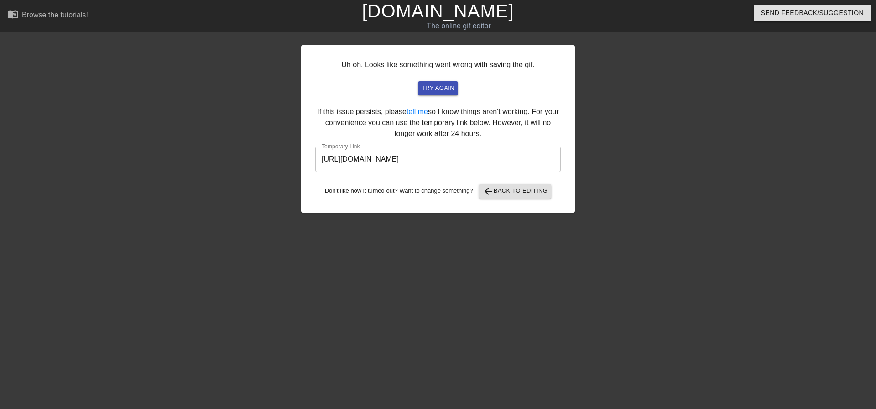
click at [460, 161] on input "[URL][DOMAIN_NAME]" at bounding box center [438, 159] width 246 height 26
click at [465, 20] on link "[DOMAIN_NAME]" at bounding box center [438, 11] width 152 height 20
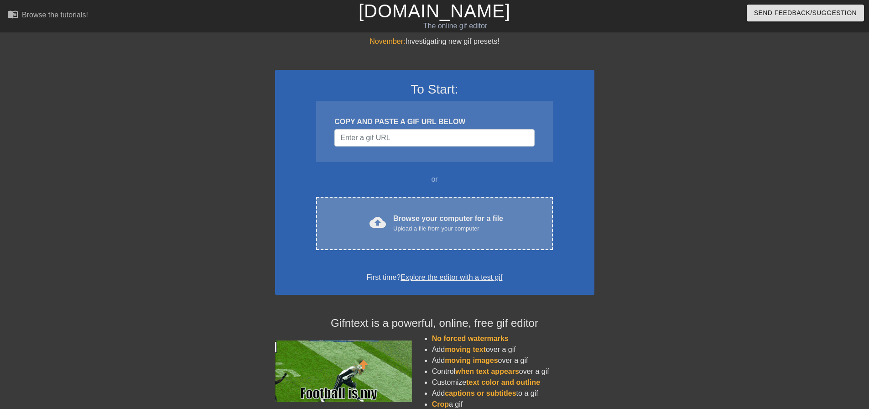
click at [423, 224] on div "Upload a file from your computer" at bounding box center [448, 228] width 110 height 9
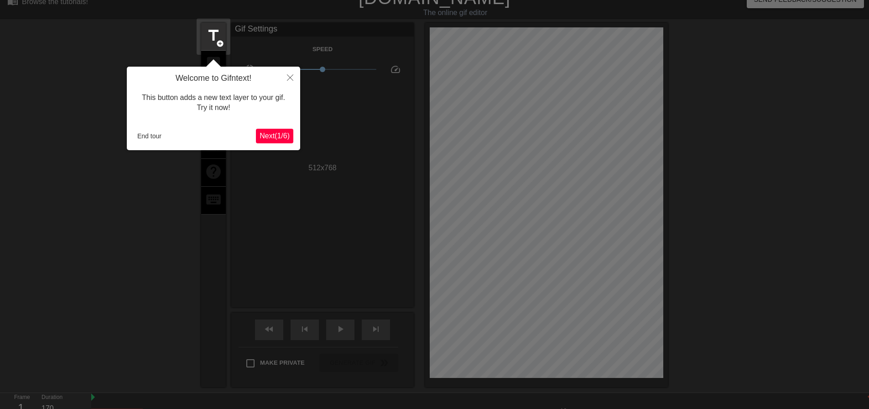
scroll to position [22, 0]
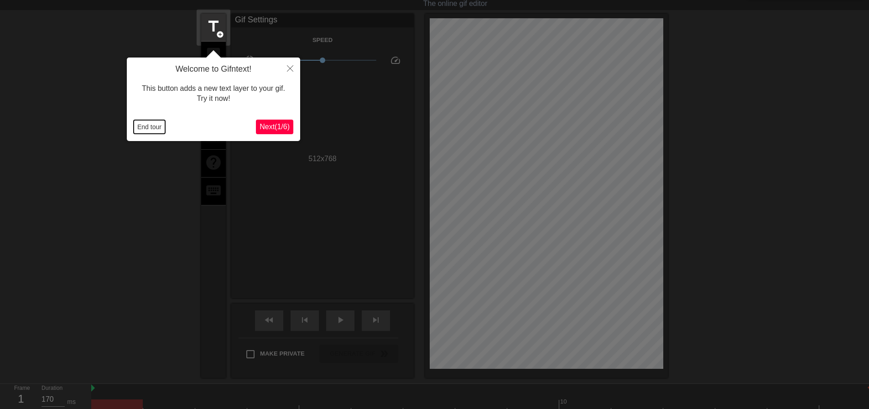
click at [151, 129] on button "End tour" at bounding box center [149, 127] width 31 height 14
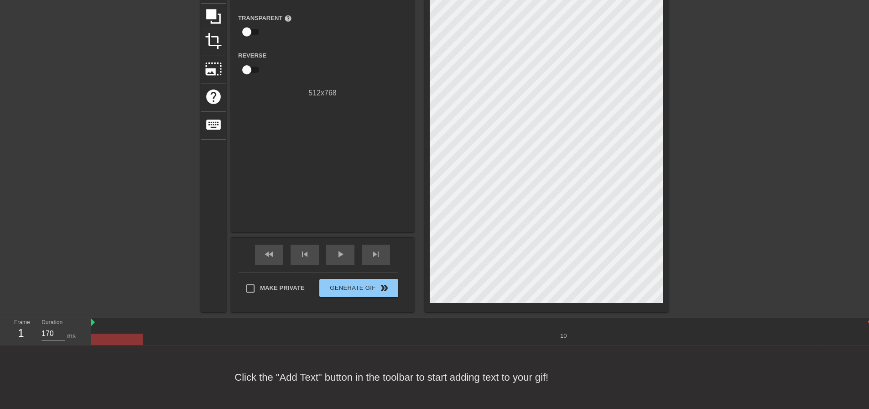
scroll to position [49, 0]
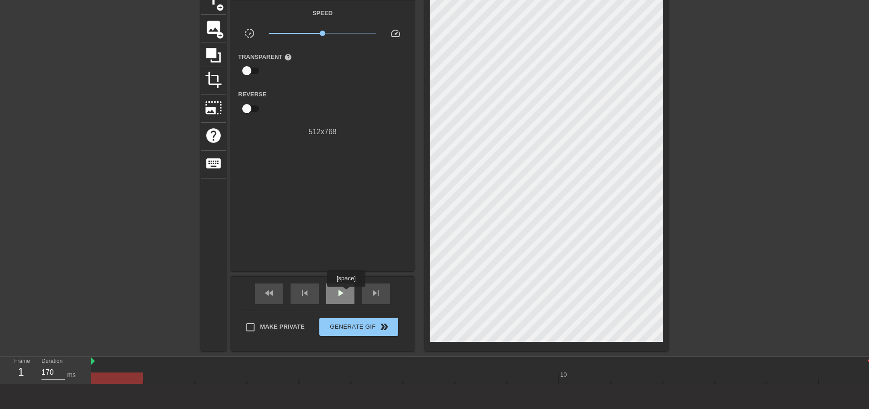
click at [346, 293] on div "play_arrow" at bounding box center [340, 293] width 28 height 21
click at [346, 293] on div "pause" at bounding box center [340, 293] width 28 height 21
drag, startPoint x: 657, startPoint y: 378, endPoint x: 66, endPoint y: 372, distance: 591.5
click at [66, 372] on div "Frame 1 Duration 170 ms 10" at bounding box center [434, 370] width 869 height 27
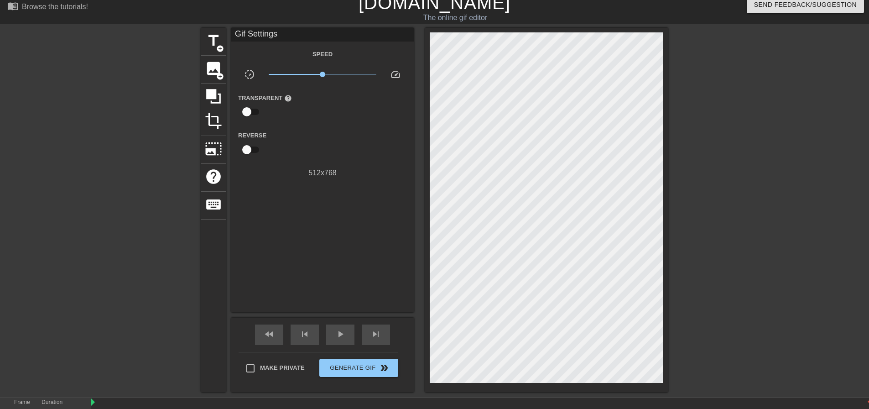
scroll to position [0, 0]
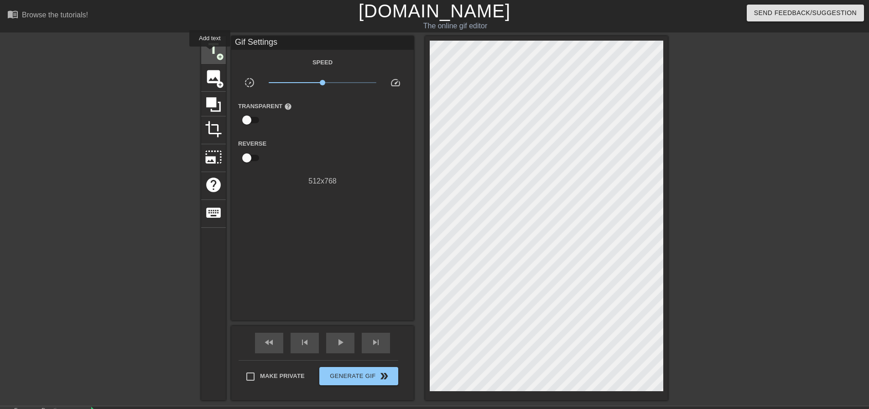
click at [210, 53] on span "title" at bounding box center [213, 48] width 17 height 17
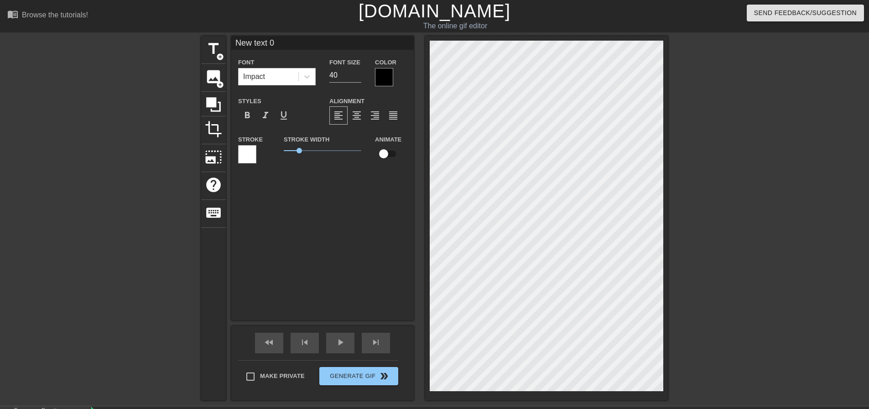
drag, startPoint x: 280, startPoint y: 46, endPoint x: 196, endPoint y: 42, distance: 84.0
click at [196, 42] on div "title add_circle image add_circle crop photo_size_select_large help keyboard Ne…" at bounding box center [434, 218] width 869 height 364
paste input "Sαɱαɳƚԋα"
type input "Sαɱαɳƚԋα"
drag, startPoint x: 298, startPoint y: 150, endPoint x: 264, endPoint y: 150, distance: 33.3
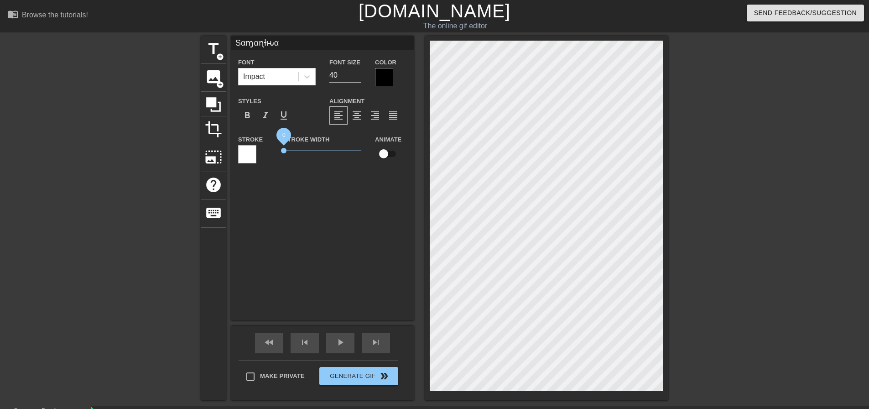
click at [264, 150] on div "Stroke Stroke Width 0 Animate" at bounding box center [322, 153] width 183 height 38
type input "18"
click at [356, 77] on input "18" at bounding box center [345, 75] width 32 height 15
click at [393, 76] on div at bounding box center [384, 77] width 18 height 18
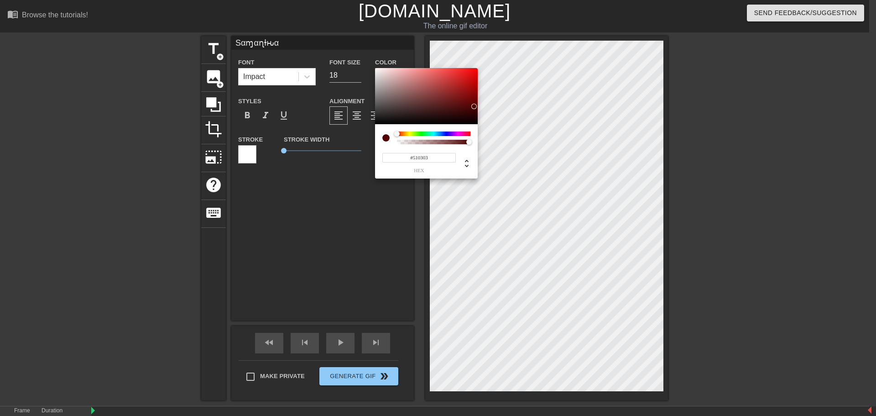
type input "#510404"
drag, startPoint x: 446, startPoint y: 94, endPoint x: 473, endPoint y: 106, distance: 29.4
click at [473, 106] on div at bounding box center [426, 96] width 103 height 57
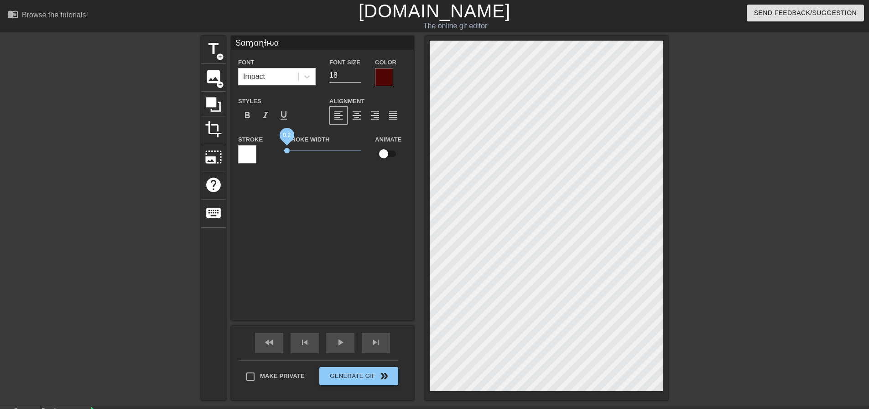
drag, startPoint x: 287, startPoint y: 149, endPoint x: 261, endPoint y: 180, distance: 40.8
click at [261, 180] on div "Sαɱαɳƚԋα Font Impact Font Size 18 Color Styles format_bold format_italic format…" at bounding box center [322, 178] width 183 height 284
click at [284, 152] on span "0.05" at bounding box center [284, 150] width 5 height 5
click at [307, 235] on div "Sαɱαɳƚԋα Font Impact Font Size 18 Color Styles format_bold format_italic format…" at bounding box center [322, 178] width 183 height 284
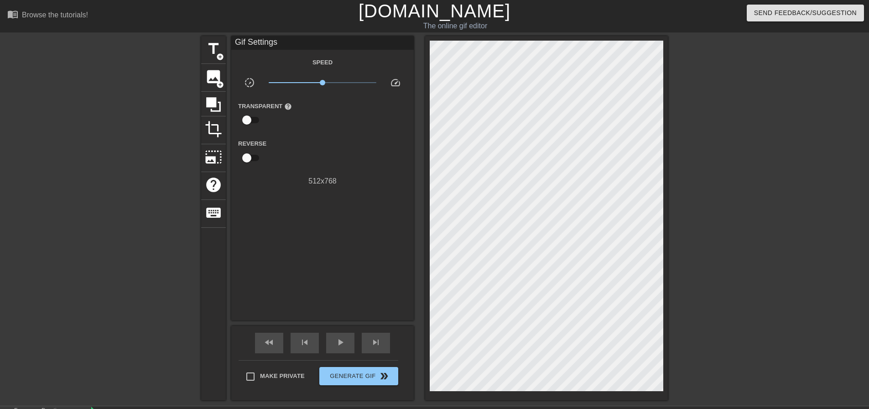
click at [673, 260] on div "title add_circle image add_circle crop photo_size_select_large help keyboard Gi…" at bounding box center [434, 218] width 869 height 364
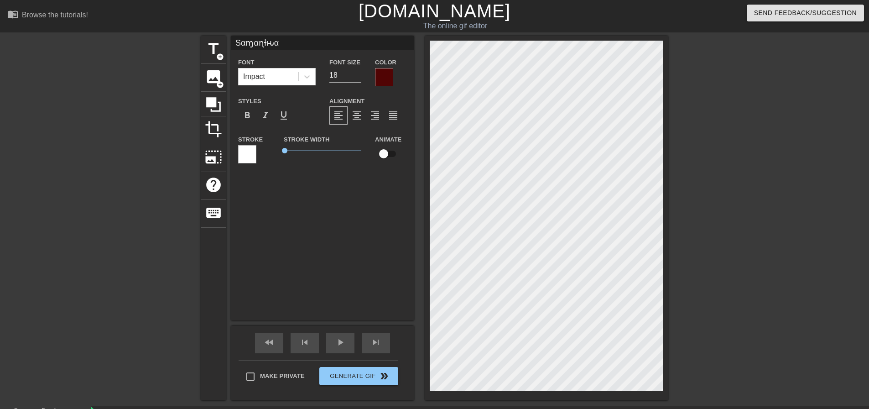
click at [710, 237] on div at bounding box center [747, 173] width 137 height 274
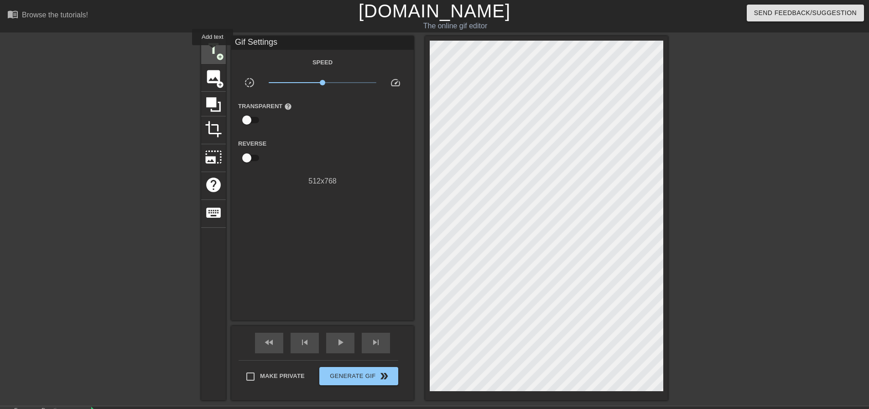
click at [213, 52] on span "title" at bounding box center [213, 48] width 17 height 17
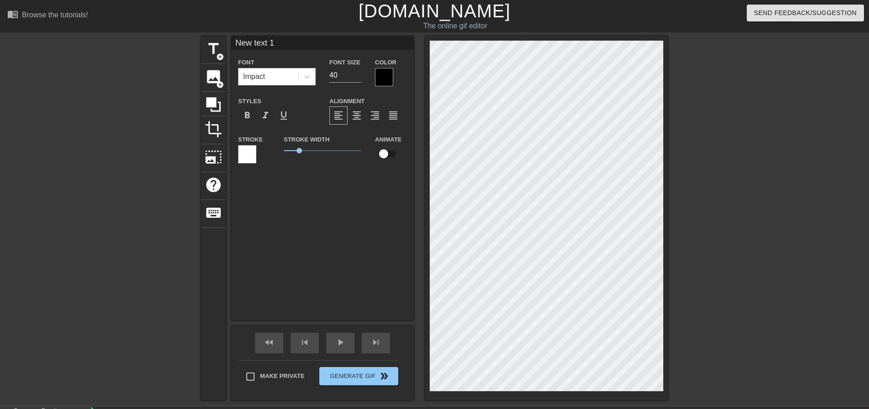
click at [284, 45] on input "New text 1" at bounding box center [322, 43] width 183 height 14
paste input "Aყαɳ"
click at [341, 264] on div "Aყαɳ Font Impact Font Size 40 Color Styles format_bold format_italic format_und…" at bounding box center [322, 178] width 183 height 284
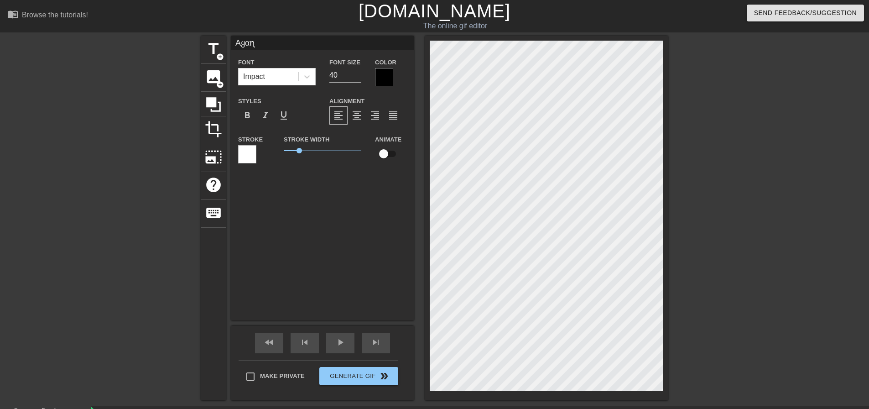
type input "Sαɱαɳƚԋα"
type input "18"
type input "Aყαɳ"
click at [360, 77] on input "14" at bounding box center [345, 75] width 32 height 15
click at [359, 72] on input "15" at bounding box center [345, 75] width 32 height 15
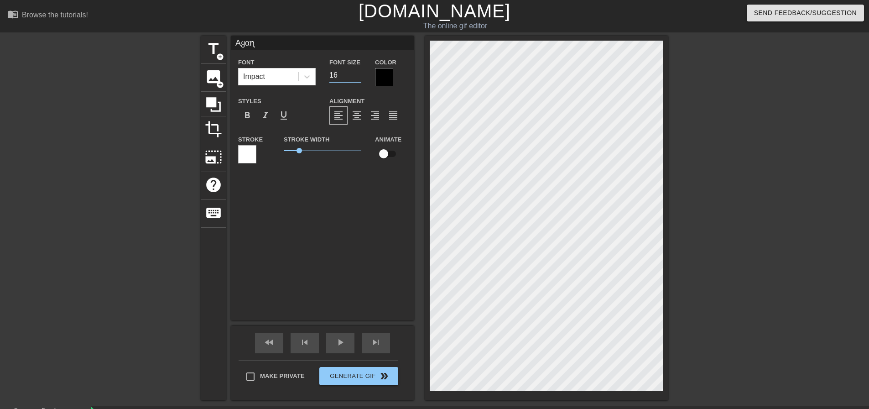
click at [359, 72] on input "16" at bounding box center [345, 75] width 32 height 15
click at [359, 72] on input "17" at bounding box center [345, 75] width 32 height 15
type input "18"
click at [359, 72] on input "18" at bounding box center [345, 75] width 32 height 15
drag, startPoint x: 300, startPoint y: 150, endPoint x: 284, endPoint y: 150, distance: 16.0
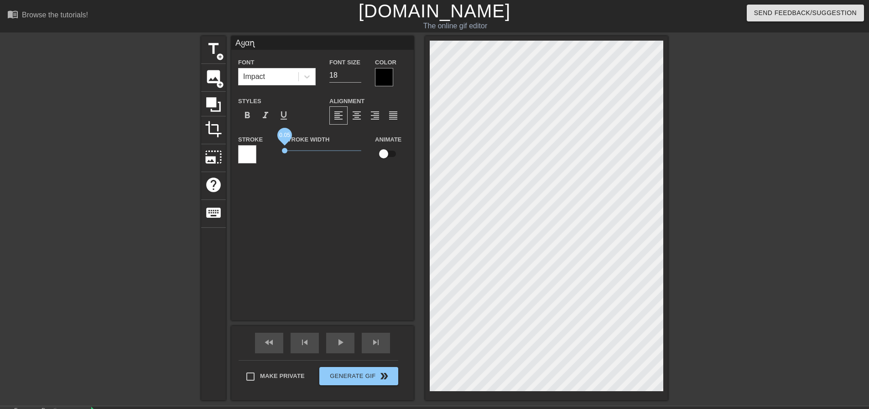
click at [284, 150] on span "0.05" at bounding box center [284, 150] width 5 height 5
click at [363, 200] on div "Aყαɳ Font Impact Font Size 18 Color Styles format_bold format_italic format_und…" at bounding box center [322, 178] width 183 height 284
click at [387, 74] on div at bounding box center [384, 77] width 18 height 18
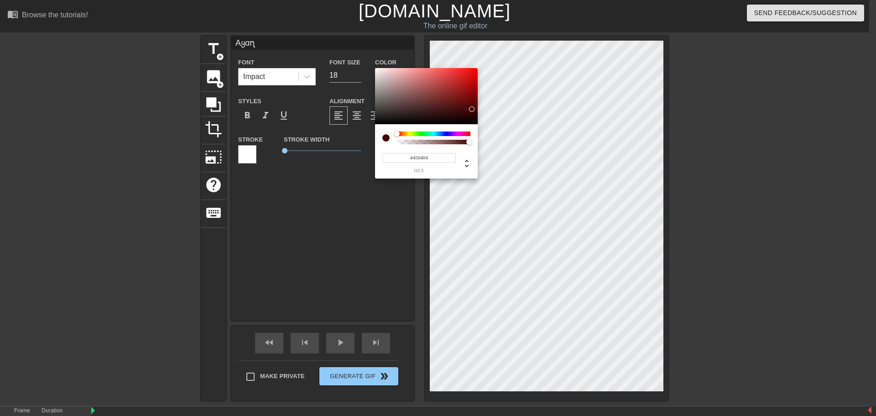
drag, startPoint x: 455, startPoint y: 84, endPoint x: 472, endPoint y: 109, distance: 30.1
click at [472, 109] on div at bounding box center [426, 96] width 103 height 57
type input "69"
type input "1"
drag, startPoint x: 469, startPoint y: 141, endPoint x: 484, endPoint y: 143, distance: 15.2
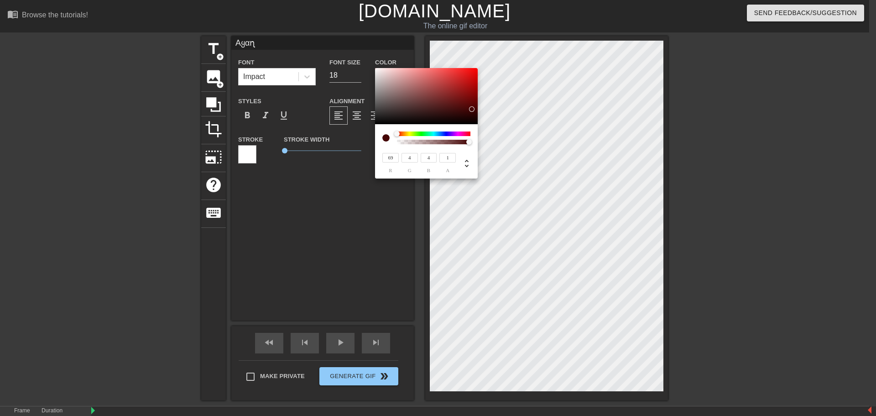
click at [484, 143] on div "69 r 4 g 4 b 1 a" at bounding box center [438, 208] width 876 height 416
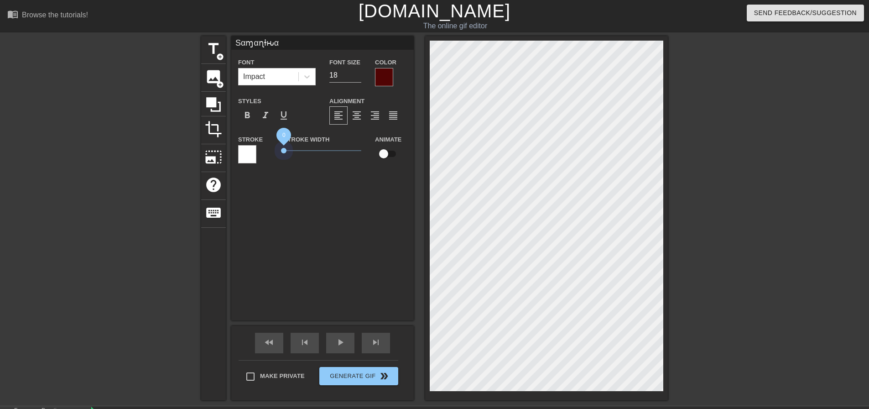
drag, startPoint x: 287, startPoint y: 148, endPoint x: 269, endPoint y: 147, distance: 17.3
click at [268, 147] on div "Stroke Stroke Width 0 Animate" at bounding box center [322, 153] width 183 height 38
drag, startPoint x: 371, startPoint y: 307, endPoint x: 411, endPoint y: 298, distance: 41.2
click at [372, 307] on div "Sαɱαɳƚԋα Font Impact Font Size 18 Color Styles format_bold format_italic format…" at bounding box center [322, 178] width 183 height 284
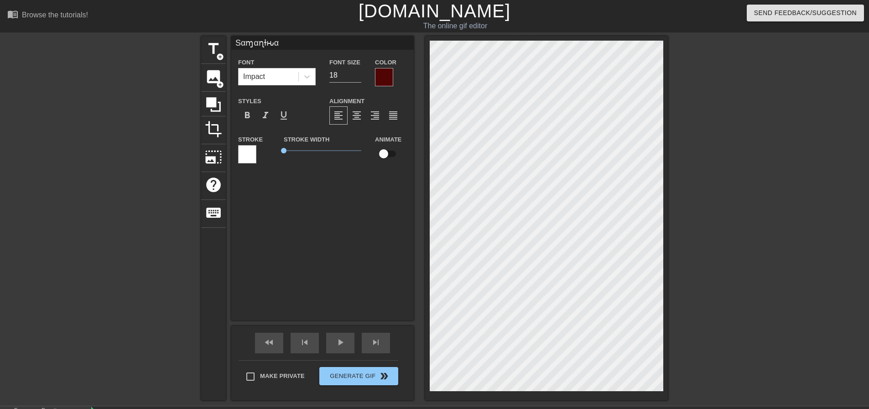
type input "Aყαɳ"
drag, startPoint x: 282, startPoint y: 151, endPoint x: 232, endPoint y: 149, distance: 50.2
click at [232, 149] on div "Stroke Stroke Width 0 Animate" at bounding box center [322, 153] width 183 height 38
click at [345, 259] on div "Aყαɳ Font Impact Font Size 18 Color Styles format_bold format_italic format_und…" at bounding box center [322, 178] width 183 height 284
click at [317, 248] on div "Aყαɳ Font Impact Font Size 18 Color Styles format_bold format_italic format_und…" at bounding box center [322, 178] width 183 height 284
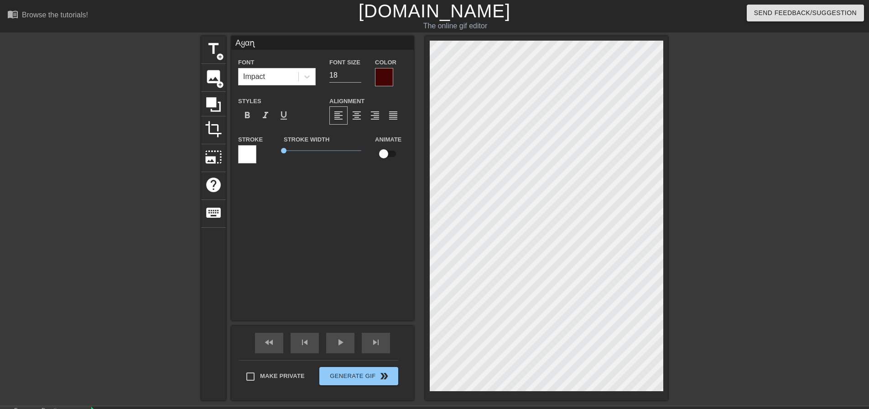
scroll to position [1, 1]
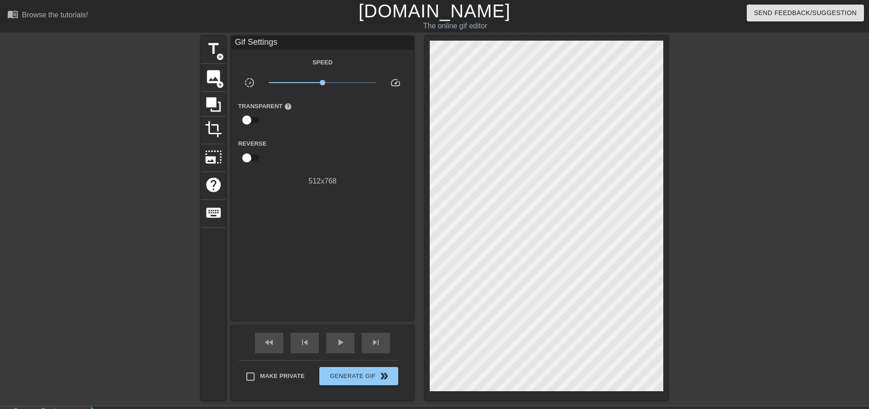
click at [746, 227] on div at bounding box center [747, 173] width 137 height 274
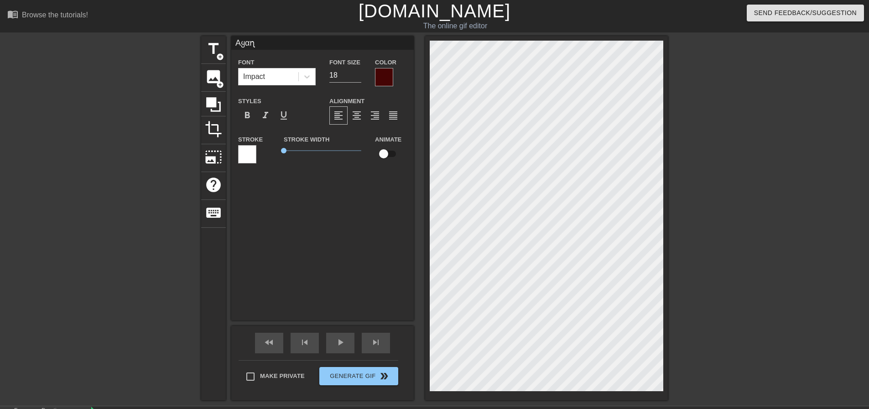
click at [384, 77] on div at bounding box center [384, 77] width 18 height 18
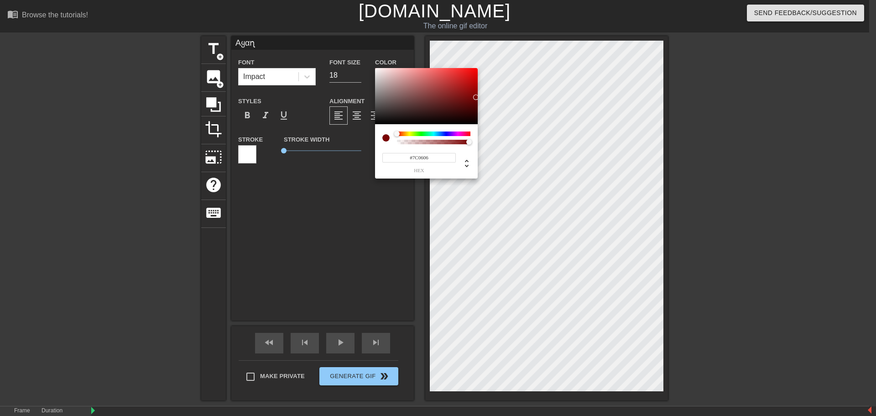
type input "#7E0707"
drag, startPoint x: 473, startPoint y: 109, endPoint x: 472, endPoint y: 96, distance: 12.3
click at [472, 96] on div at bounding box center [471, 96] width 5 height 5
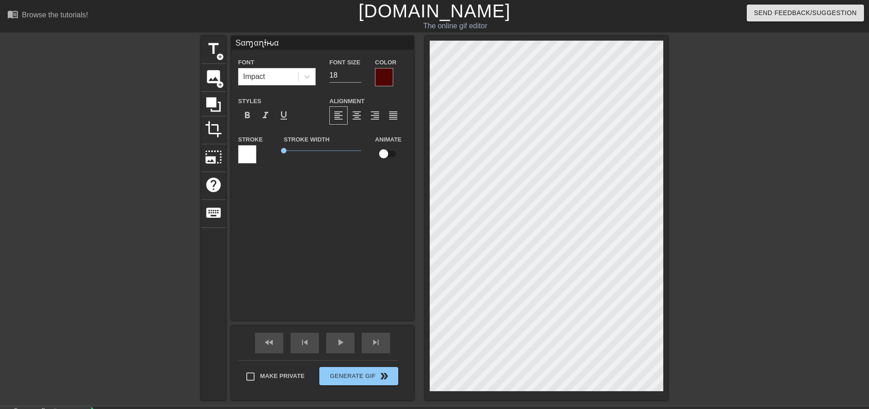
click at [394, 75] on div "Color" at bounding box center [391, 72] width 32 height 30
click at [387, 77] on div at bounding box center [384, 77] width 18 height 18
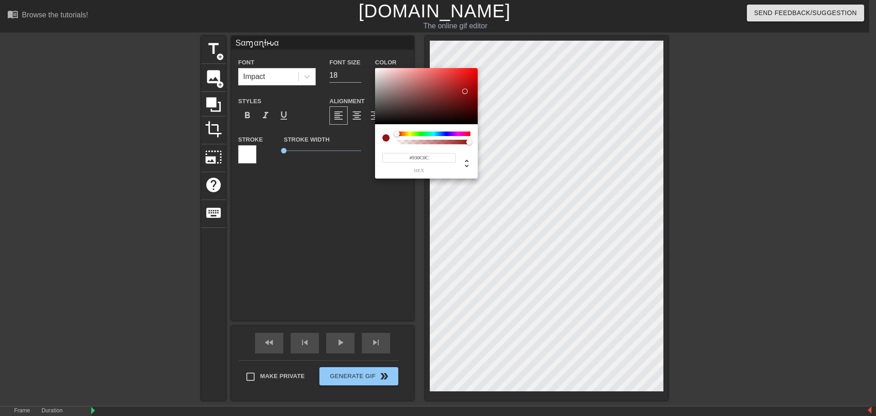
type input "#910B0B"
drag, startPoint x: 472, startPoint y: 107, endPoint x: 470, endPoint y: 92, distance: 14.7
click at [470, 92] on div at bounding box center [469, 91] width 5 height 5
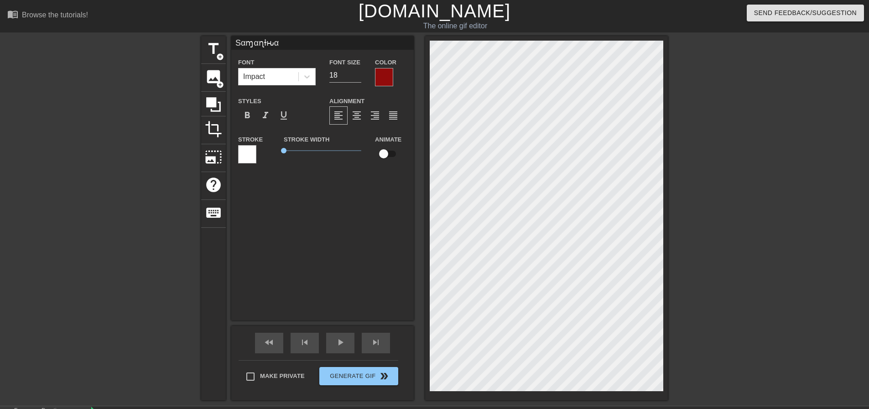
type input "Aყαɳ"
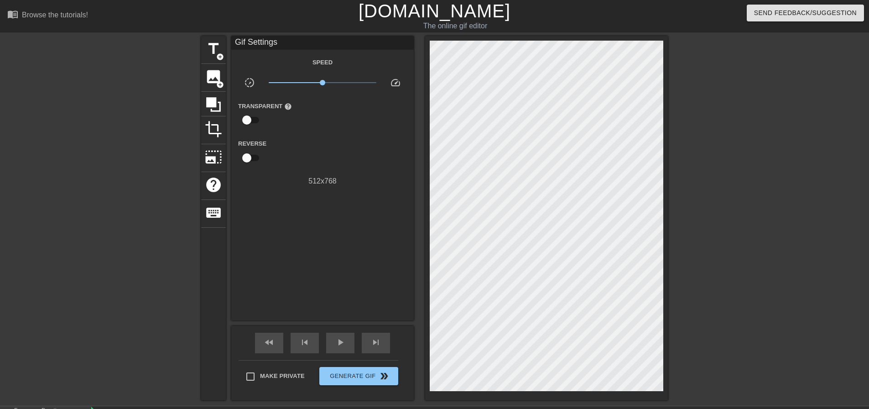
click at [772, 210] on div at bounding box center [747, 173] width 137 height 274
click at [375, 371] on span "Generate Gif double_arrow" at bounding box center [359, 376] width 72 height 11
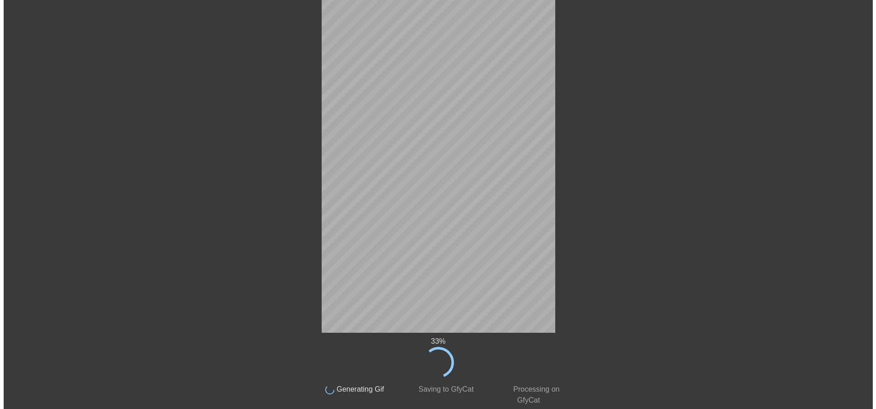
scroll to position [0, 0]
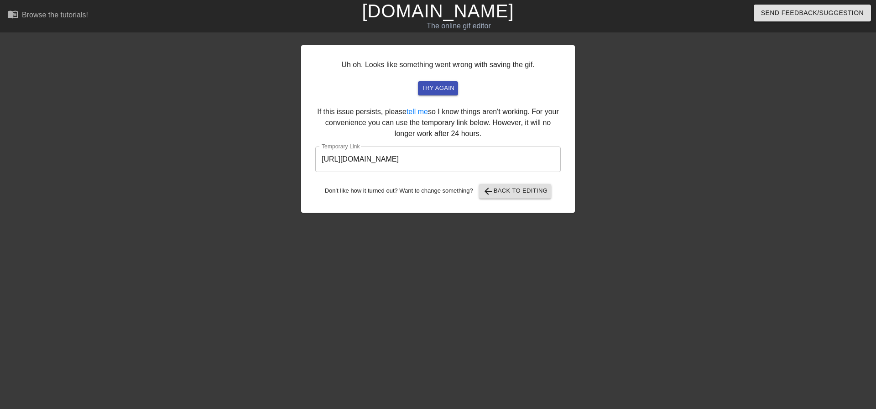
click at [490, 163] on input "https://www.gifntext.com/temp_generations/puePAXRJ.gif" at bounding box center [438, 159] width 246 height 26
